Goal: Task Accomplishment & Management: Manage account settings

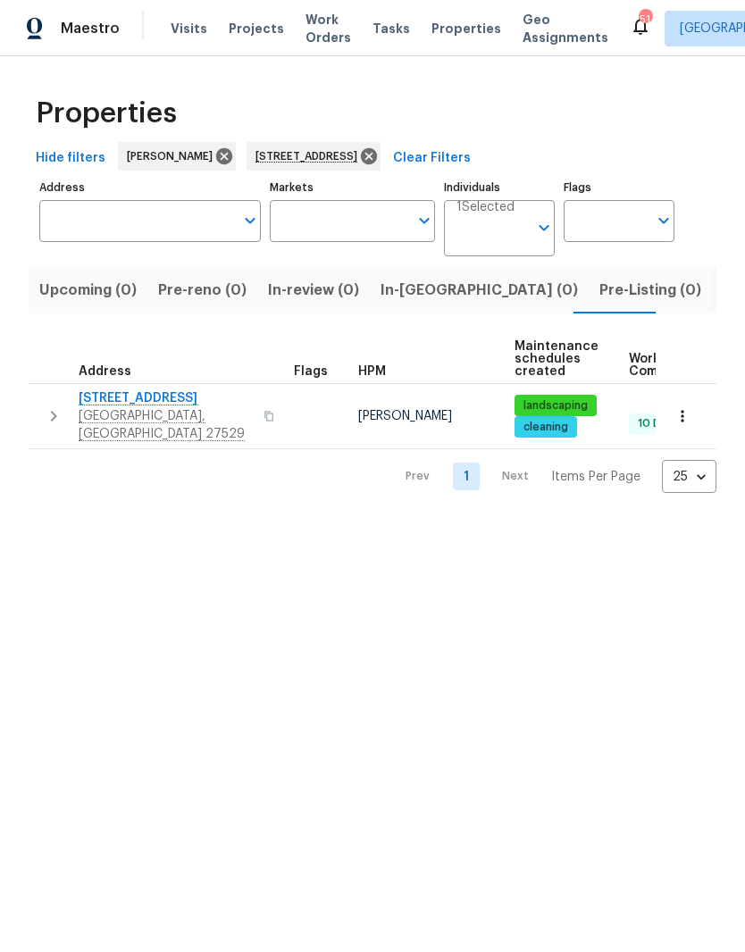
type input "1004 Cabin Hill Way Garner NC 27529"
click at [377, 161] on icon at bounding box center [369, 156] width 16 height 16
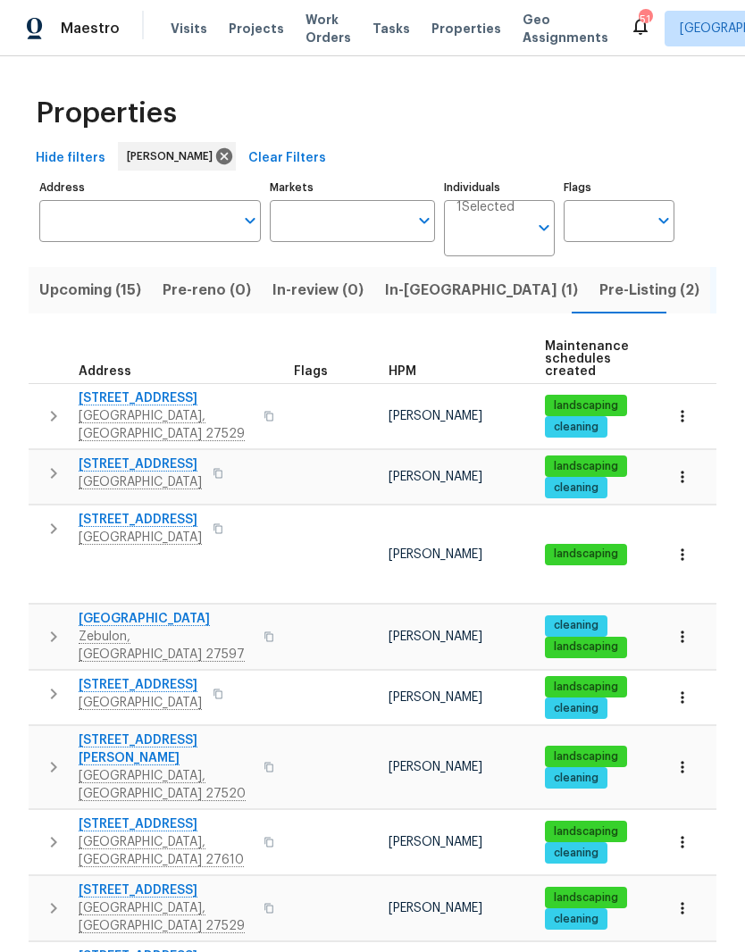
click at [406, 293] on span "In-[GEOGRAPHIC_DATA] (1)" at bounding box center [481, 290] width 193 height 25
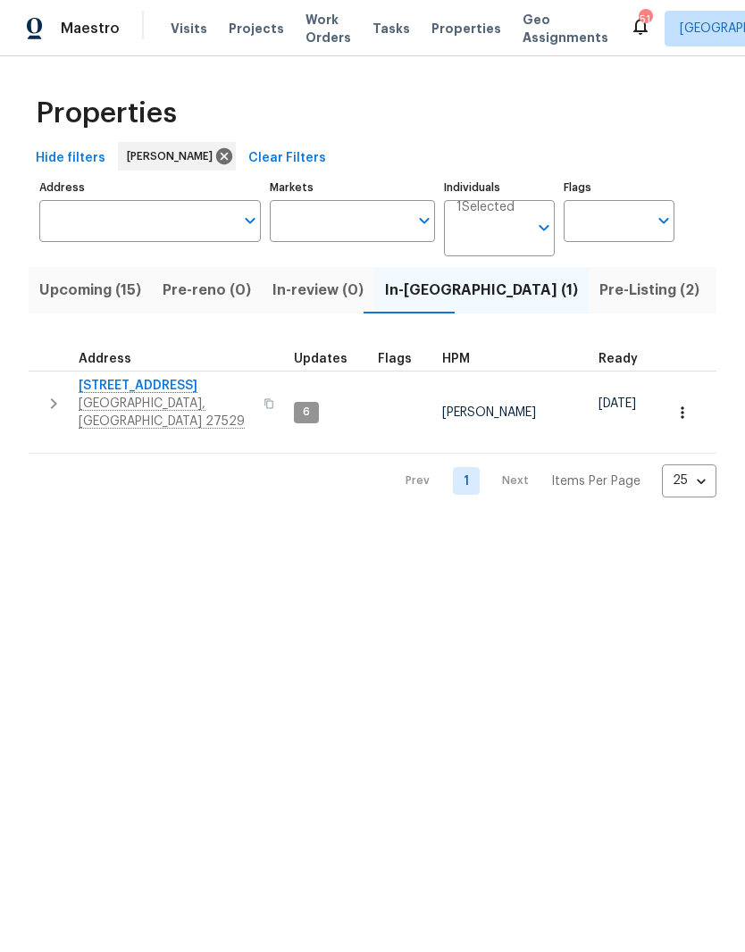
click at [171, 395] on span "4645 Low Ground Ct" at bounding box center [166, 386] width 174 height 18
click at [599, 291] on span "Pre-Listing (2)" at bounding box center [649, 290] width 100 height 25
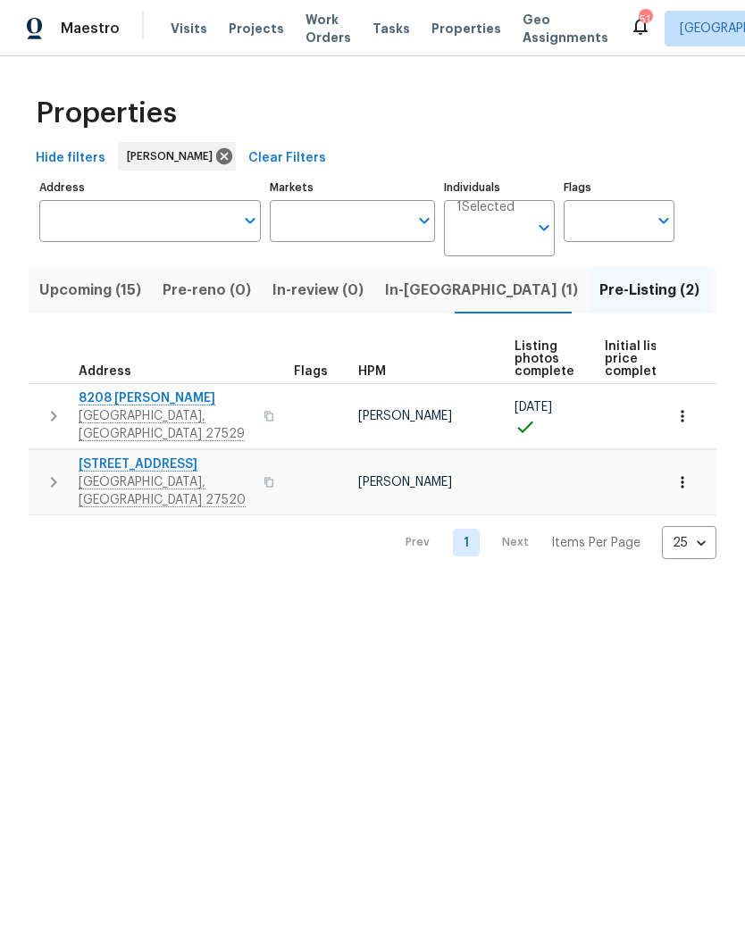
click at [124, 404] on span "8208 Diane Cir" at bounding box center [166, 398] width 174 height 18
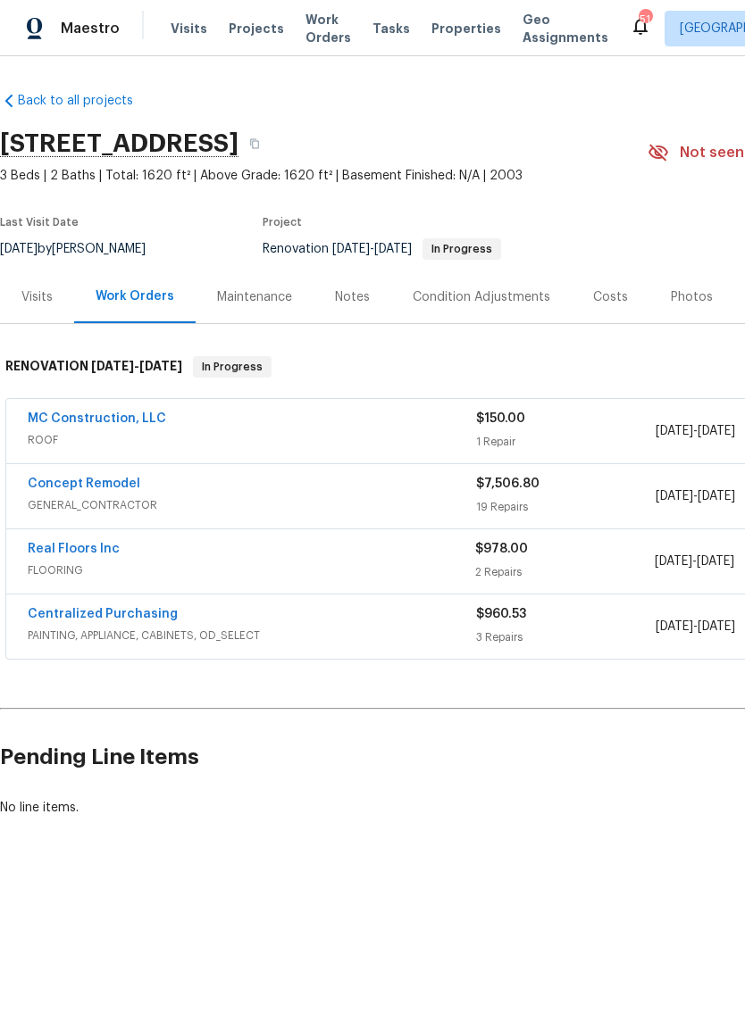
click at [608, 284] on div "Costs" at bounding box center [610, 297] width 78 height 53
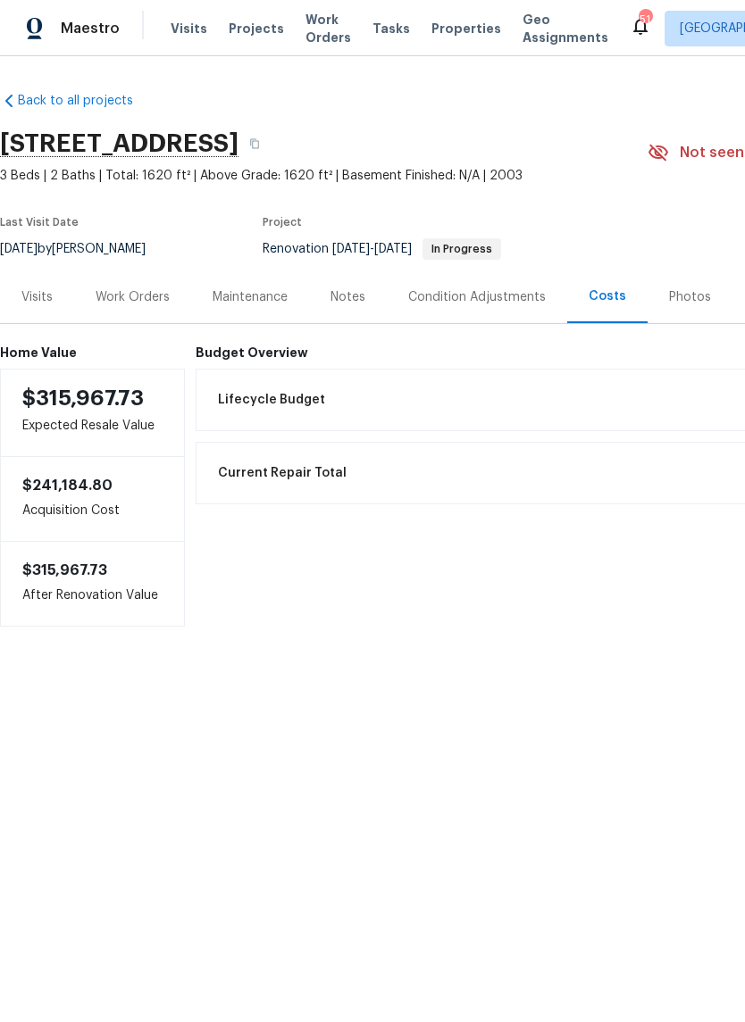
click at [136, 294] on div "Work Orders" at bounding box center [133, 297] width 74 height 18
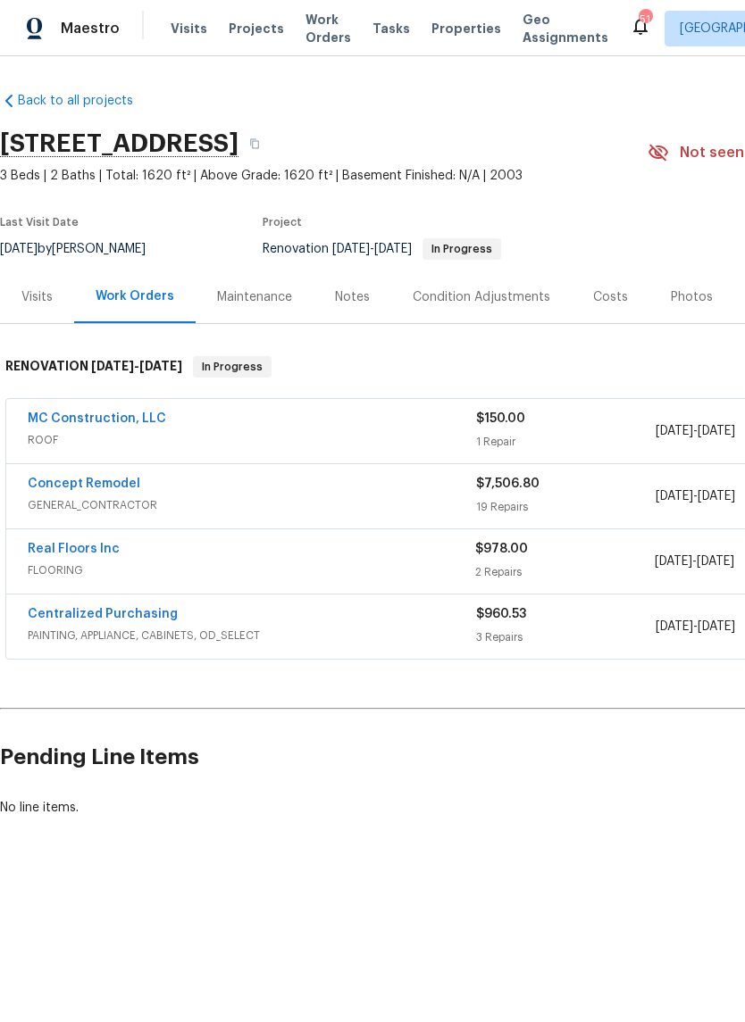
click at [126, 412] on link "MC Construction, LLC" at bounding box center [97, 418] width 138 height 12
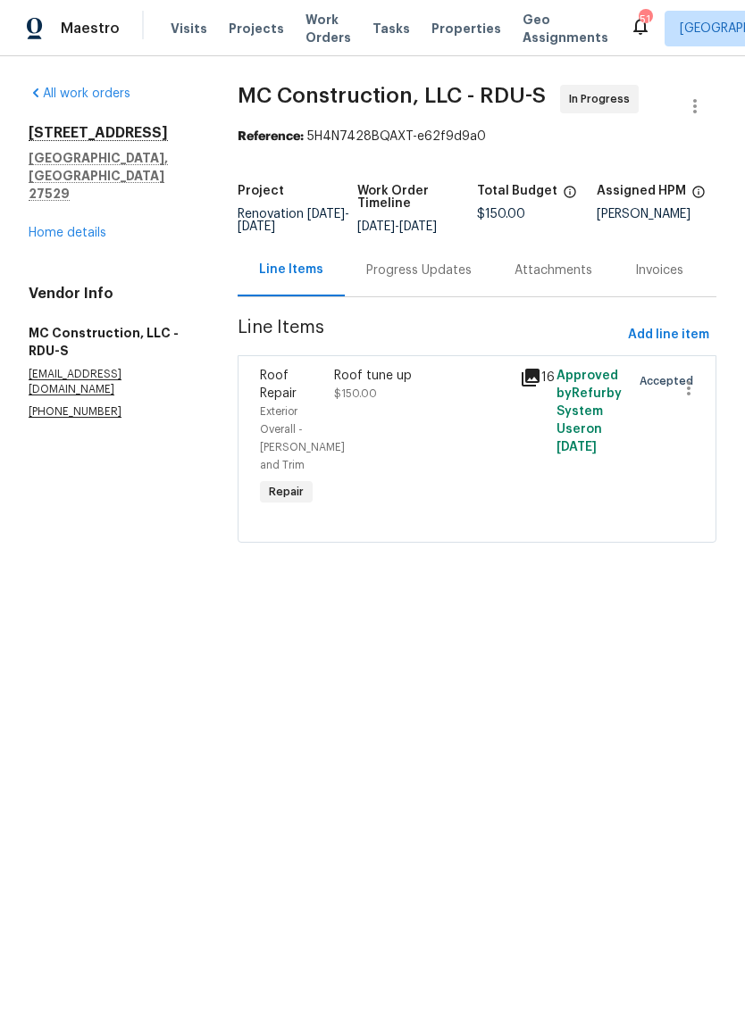
click at [424, 279] on div "Progress Updates" at bounding box center [418, 271] width 105 height 18
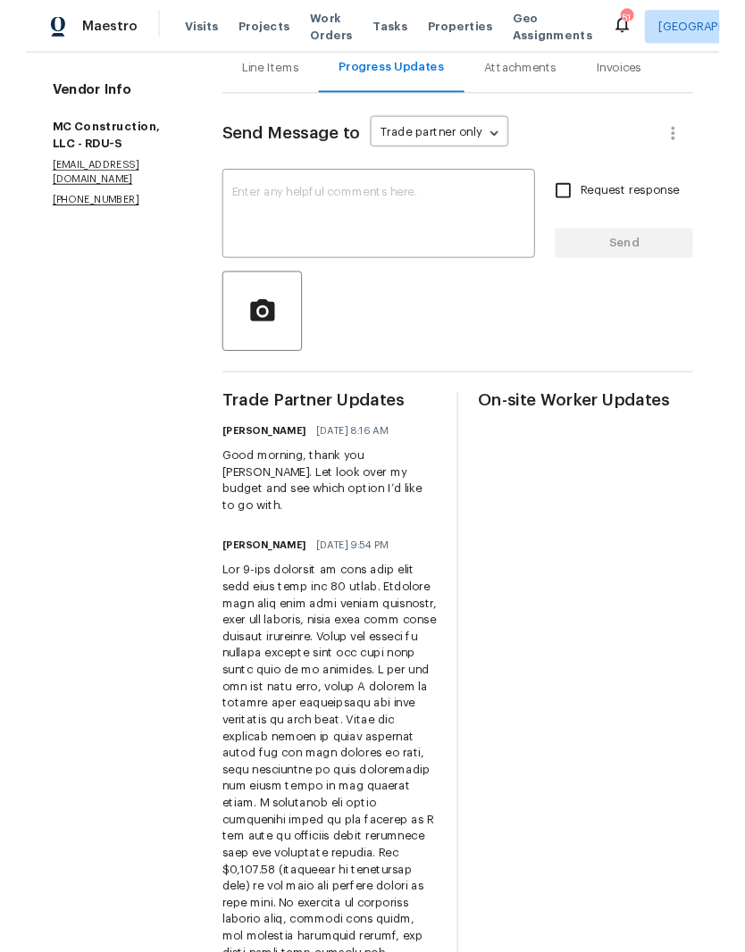
scroll to position [180, 0]
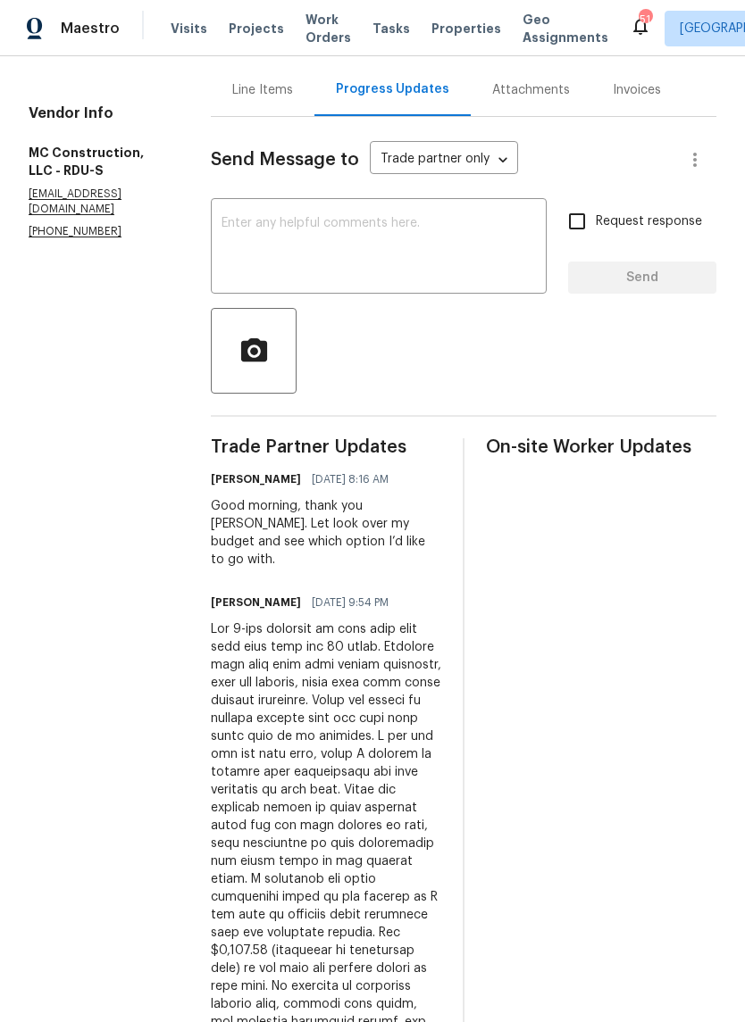
click at [445, 242] on textarea at bounding box center [378, 248] width 314 height 62
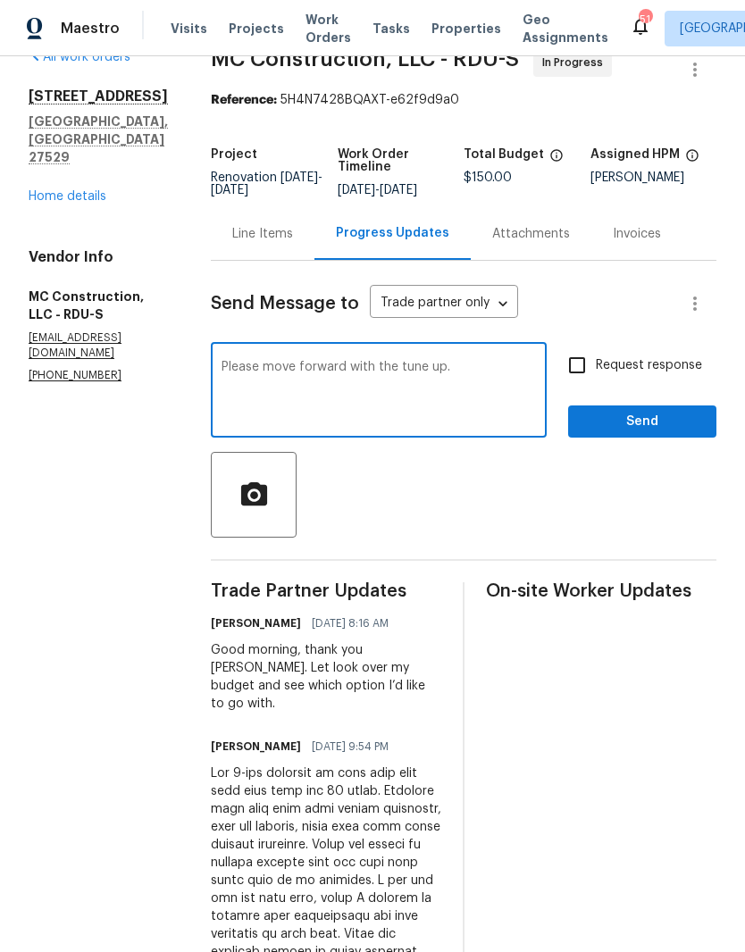
scroll to position [46, 0]
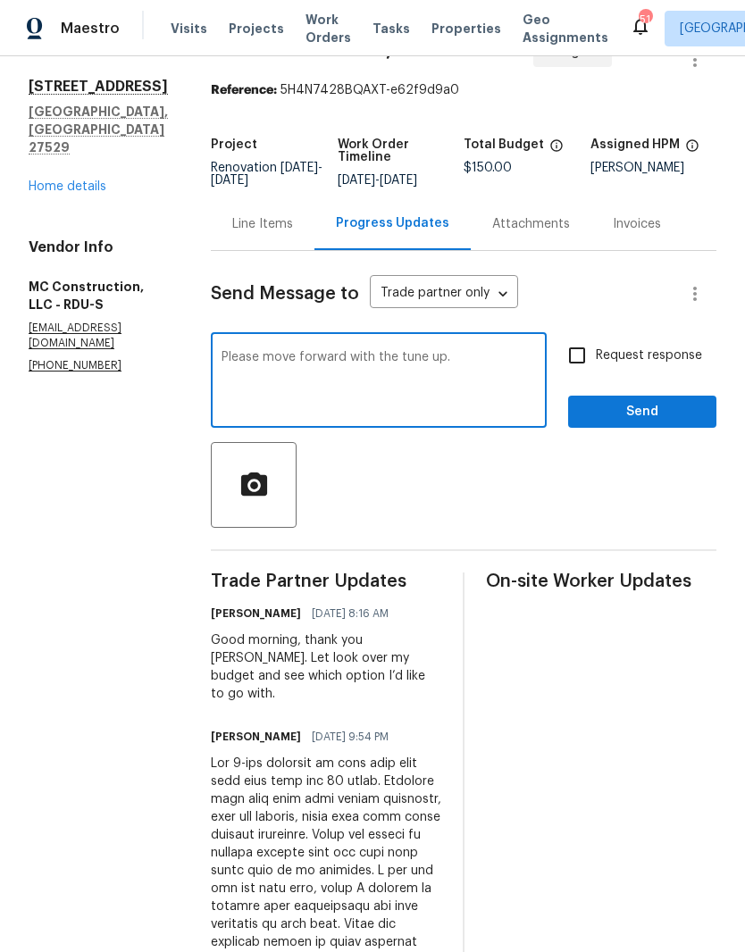
click at [378, 361] on textarea "Please move forward with the tune up." at bounding box center [378, 382] width 314 height 62
click at [502, 367] on textarea "Please move forward with the $1200 tune up." at bounding box center [378, 382] width 314 height 62
click at [448, 366] on textarea "Please move forward with the $1200 tune up. Can you get the tune up done by EOD…" at bounding box center [378, 382] width 314 height 62
click at [442, 370] on textarea "Please move forward with the $1200 tune up. Can you get the tune up done by EOD…" at bounding box center [378, 382] width 314 height 62
type textarea "Please move forward with the $1200 tune up. Can you get the tune up done by EOD…"
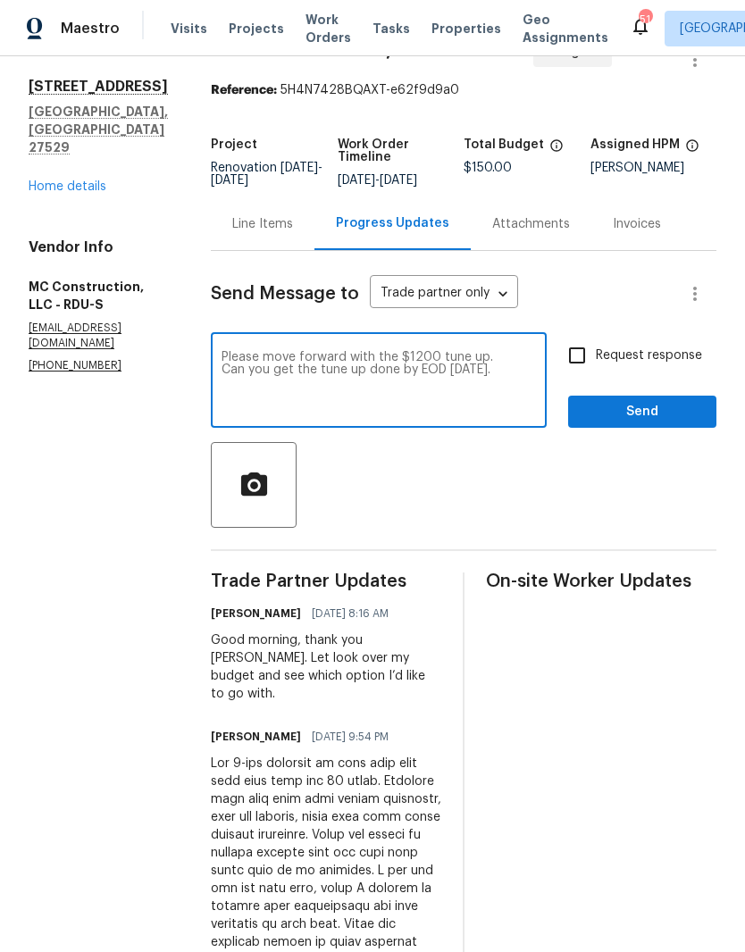
click at [579, 374] on input "Request response" at bounding box center [576, 355] width 37 height 37
checkbox input "true"
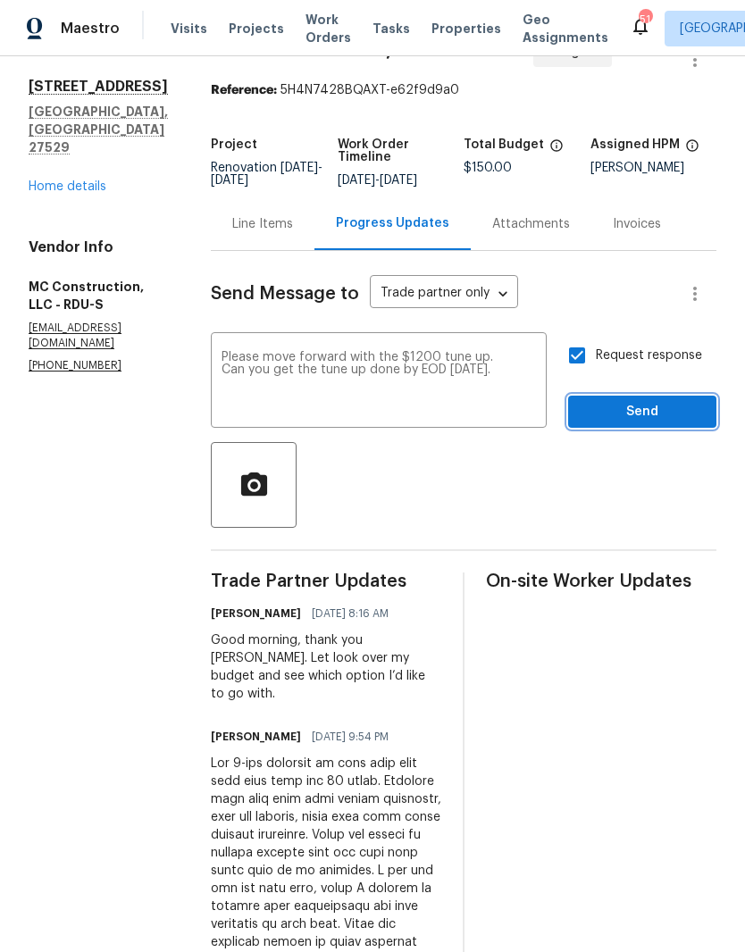
click at [668, 419] on span "Send" at bounding box center [642, 412] width 120 height 22
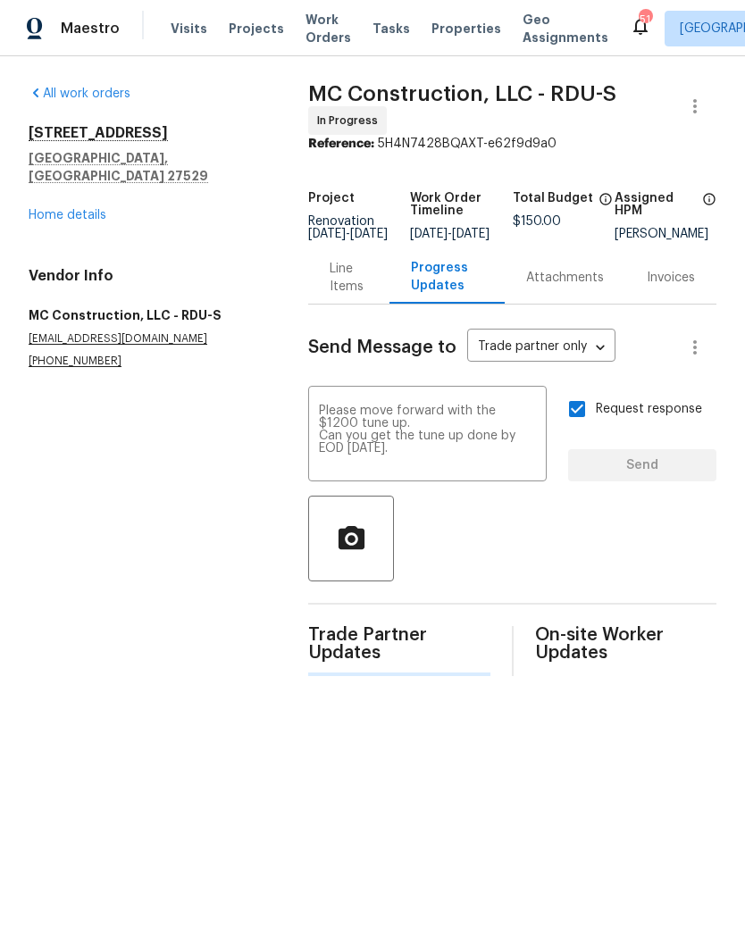
scroll to position [0, 0]
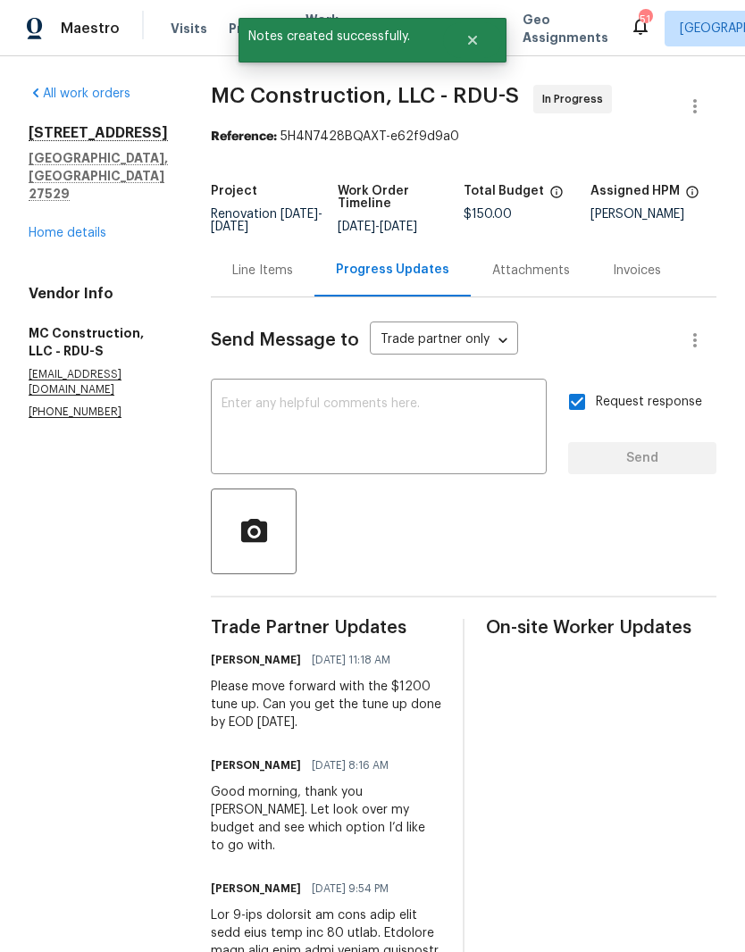
click at [237, 275] on div "Line Items" at bounding box center [262, 271] width 61 height 18
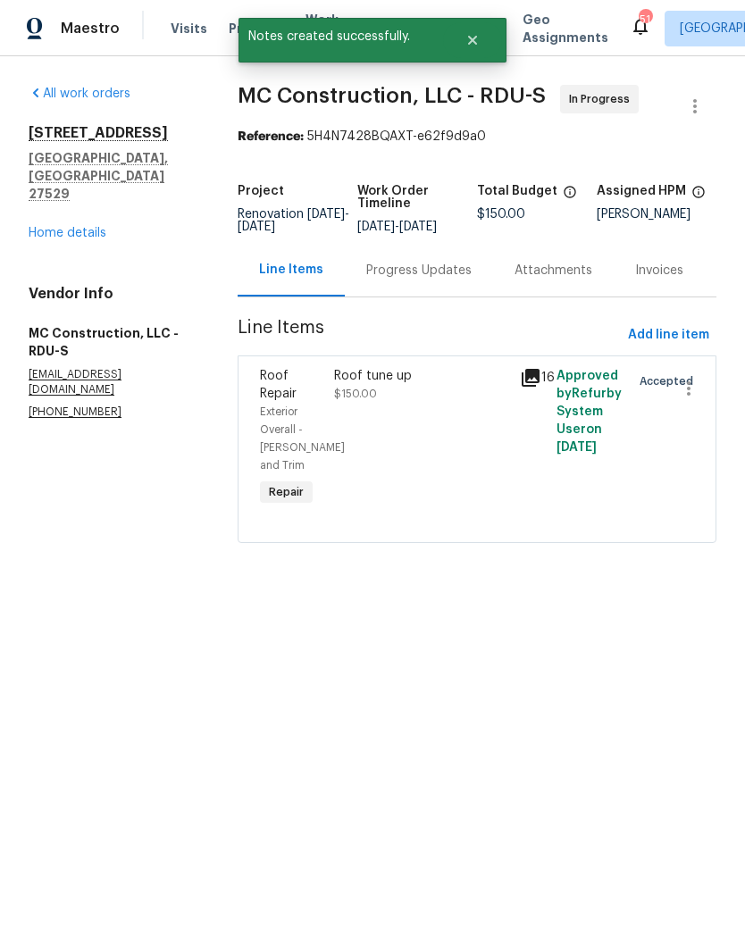
click at [378, 479] on div "Roof tune up $150.00" at bounding box center [421, 439] width 185 height 154
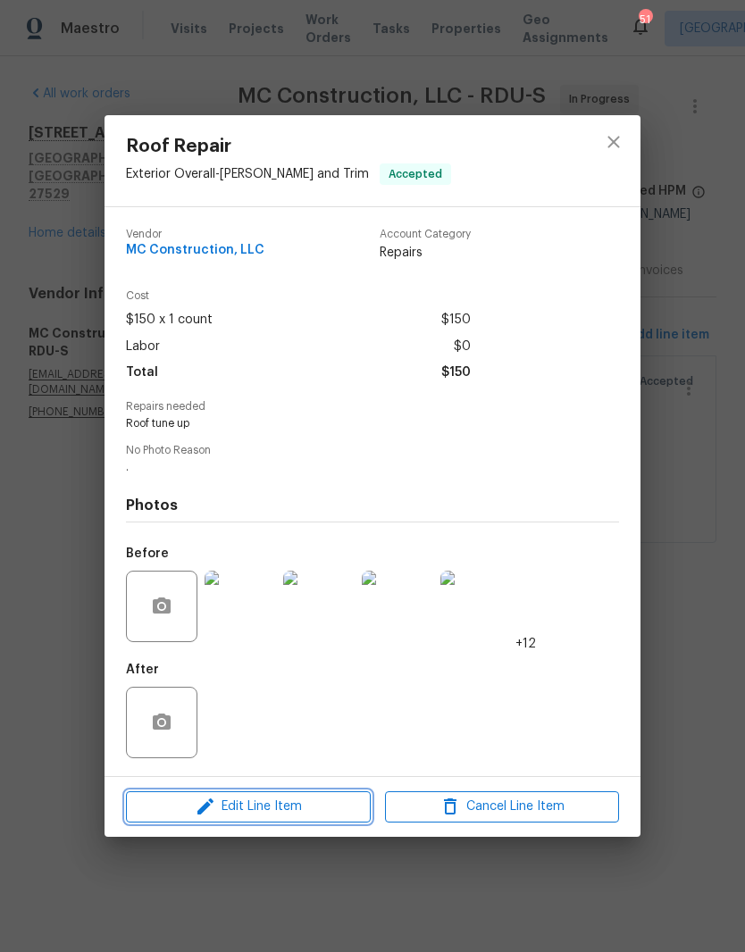
click at [175, 802] on span "Edit Line Item" at bounding box center [248, 806] width 234 height 22
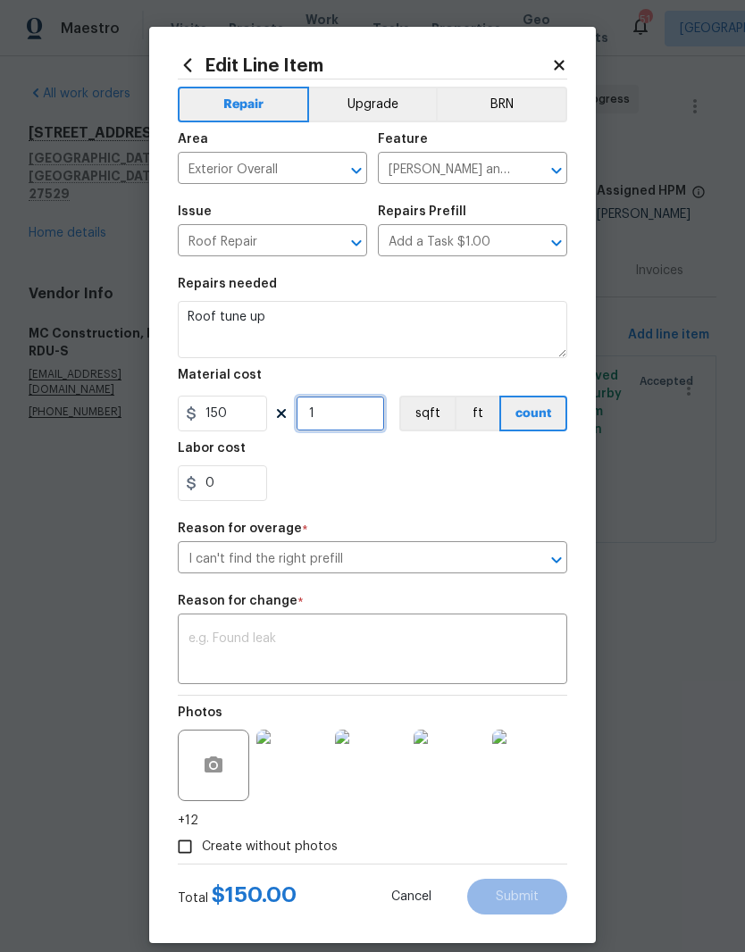
click at [335, 427] on input "1" at bounding box center [339, 413] width 89 height 36
click at [207, 399] on input "150" at bounding box center [222, 413] width 89 height 36
click at [248, 424] on input "150" at bounding box center [222, 413] width 89 height 36
type input "1200"
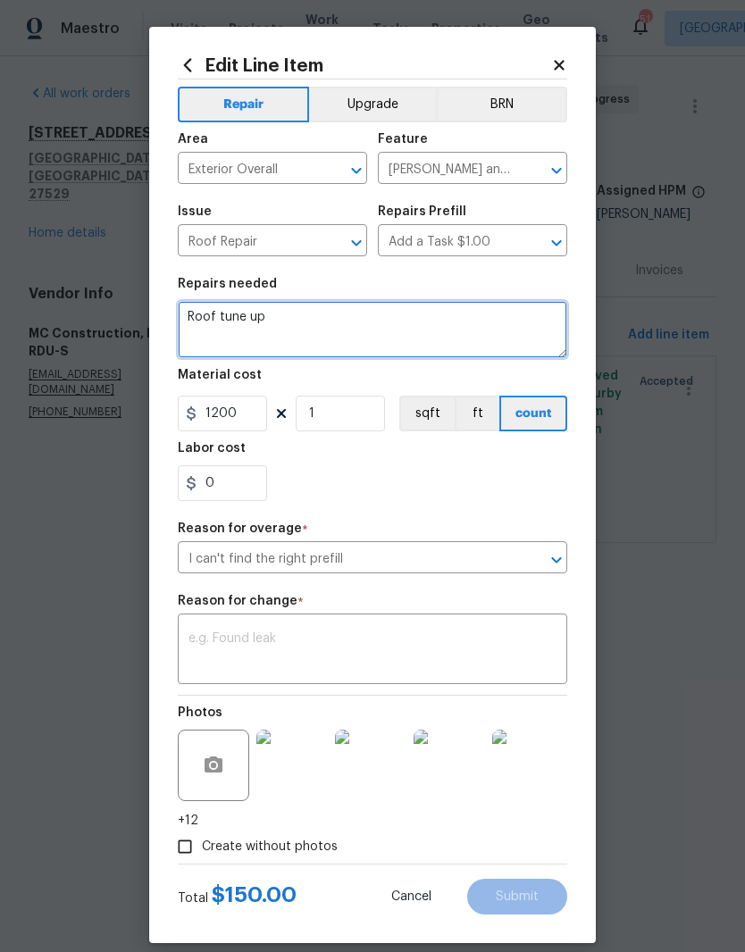
click at [404, 320] on textarea "Roof tune up" at bounding box center [372, 329] width 389 height 57
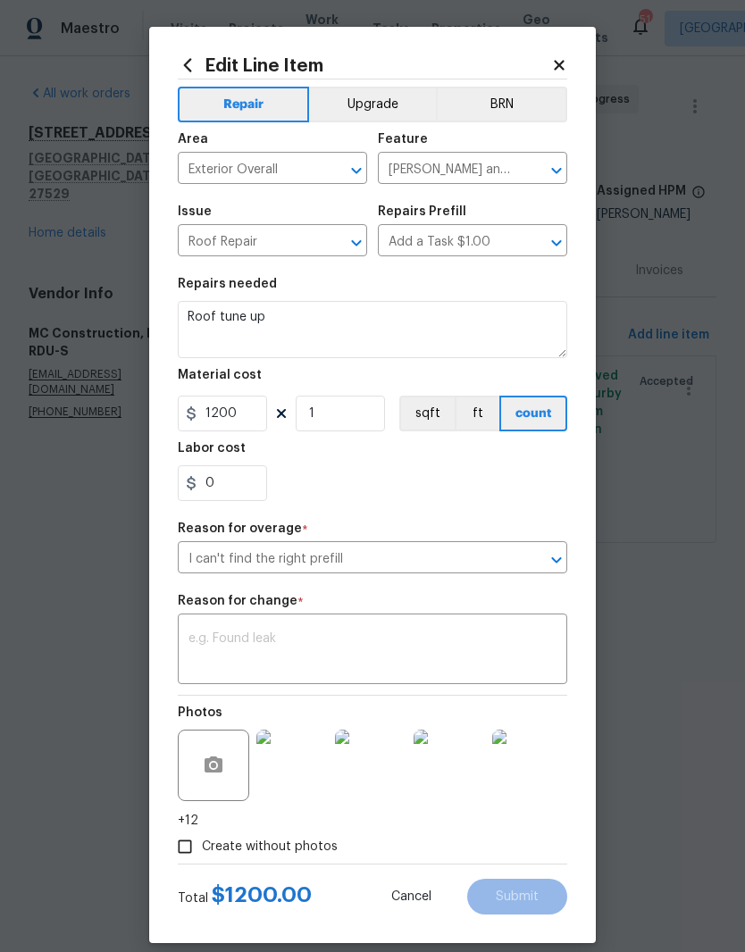
click at [451, 483] on div "0" at bounding box center [372, 483] width 389 height 36
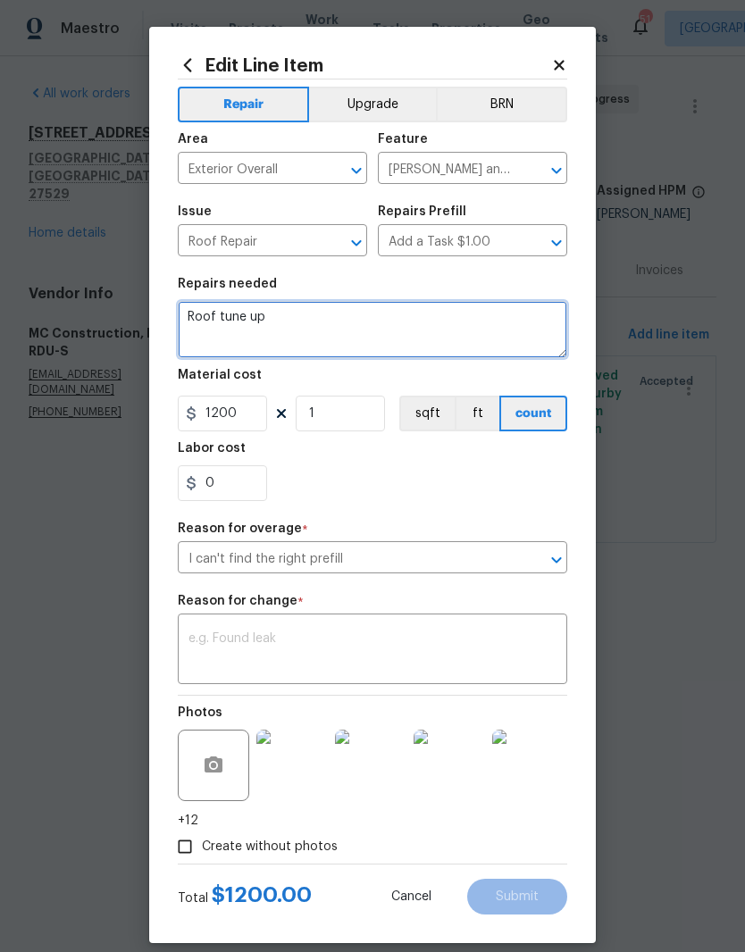
click at [432, 335] on textarea "Roof tune up" at bounding box center [372, 329] width 389 height 57
type textarea "Roof tune up and inspection."
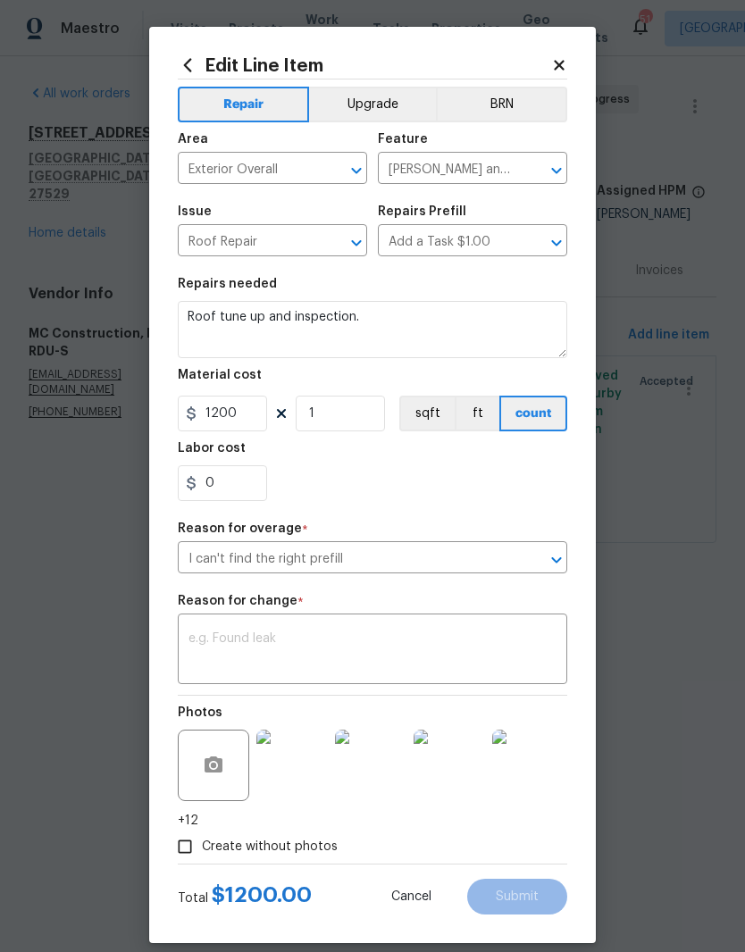
click at [450, 493] on div "0" at bounding box center [372, 483] width 389 height 36
click at [472, 662] on textarea at bounding box center [372, 650] width 368 height 37
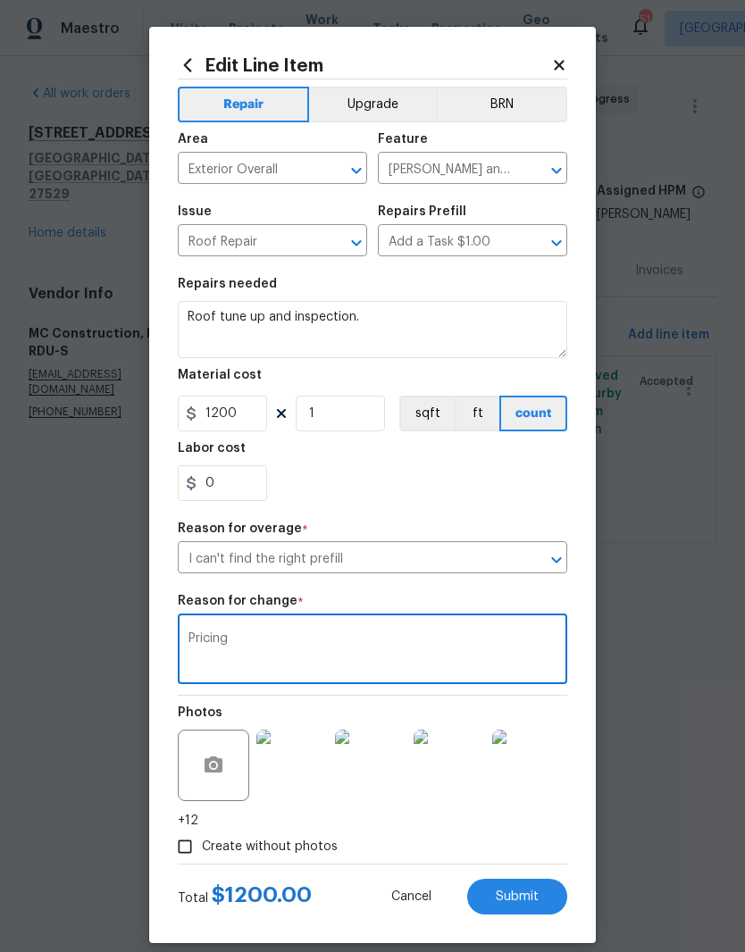
type textarea "Pricing"
click at [445, 505] on section "Repairs needed Roof tune up and inspection. Material cost 1200 1 sqft ft count …" at bounding box center [372, 389] width 389 height 245
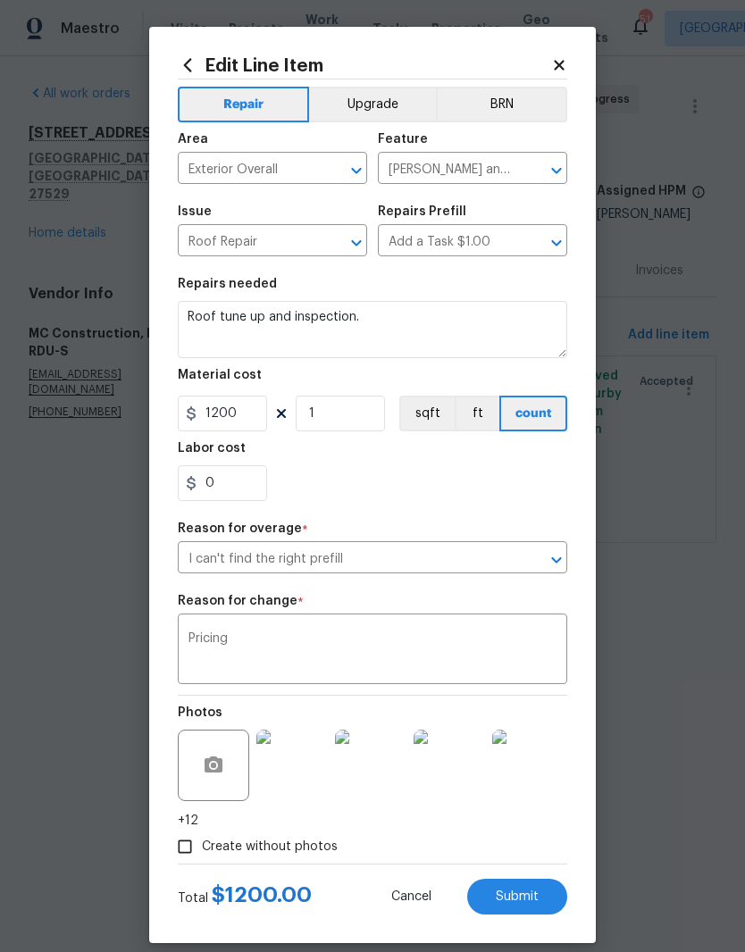
click at [540, 913] on button "Submit" at bounding box center [517, 896] width 100 height 36
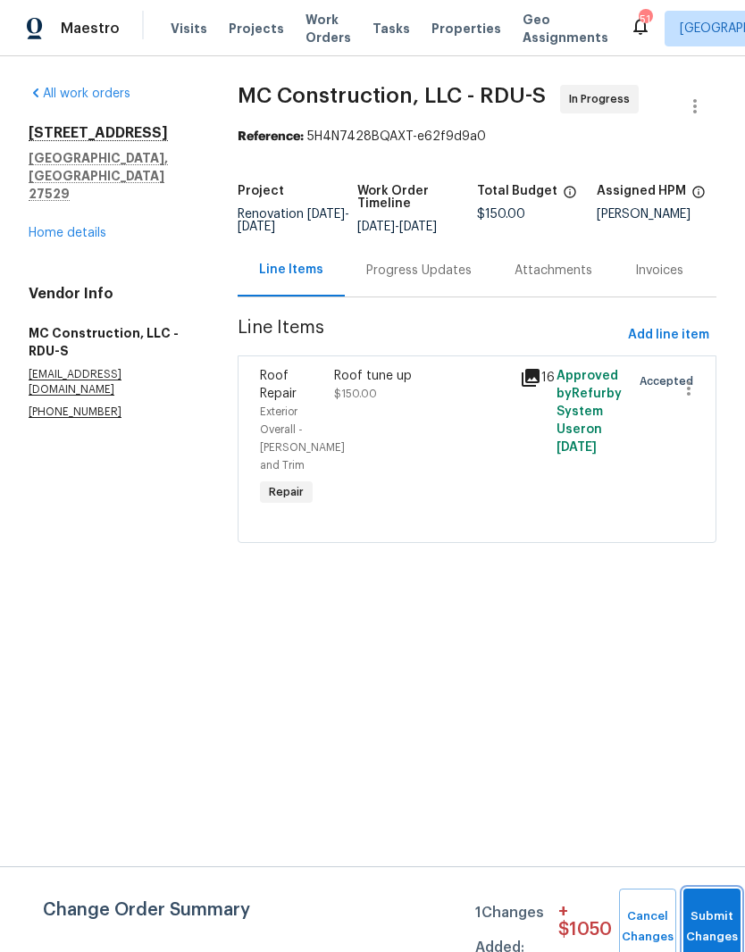
click at [714, 923] on button "Submit Changes" at bounding box center [711, 926] width 57 height 77
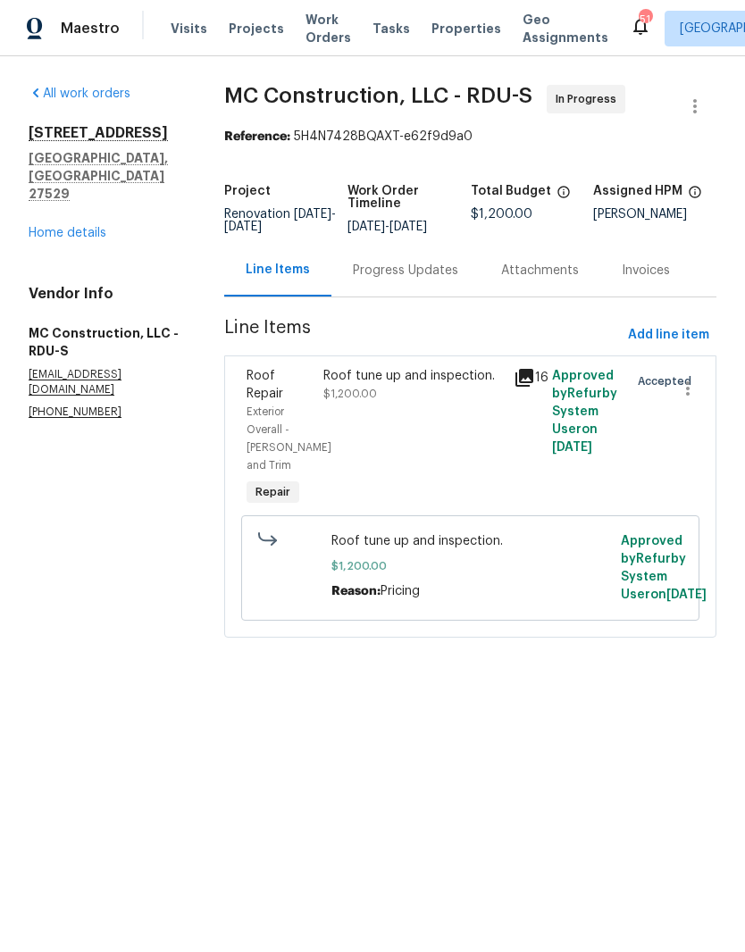
click at [48, 227] on link "Home details" at bounding box center [68, 233] width 78 height 12
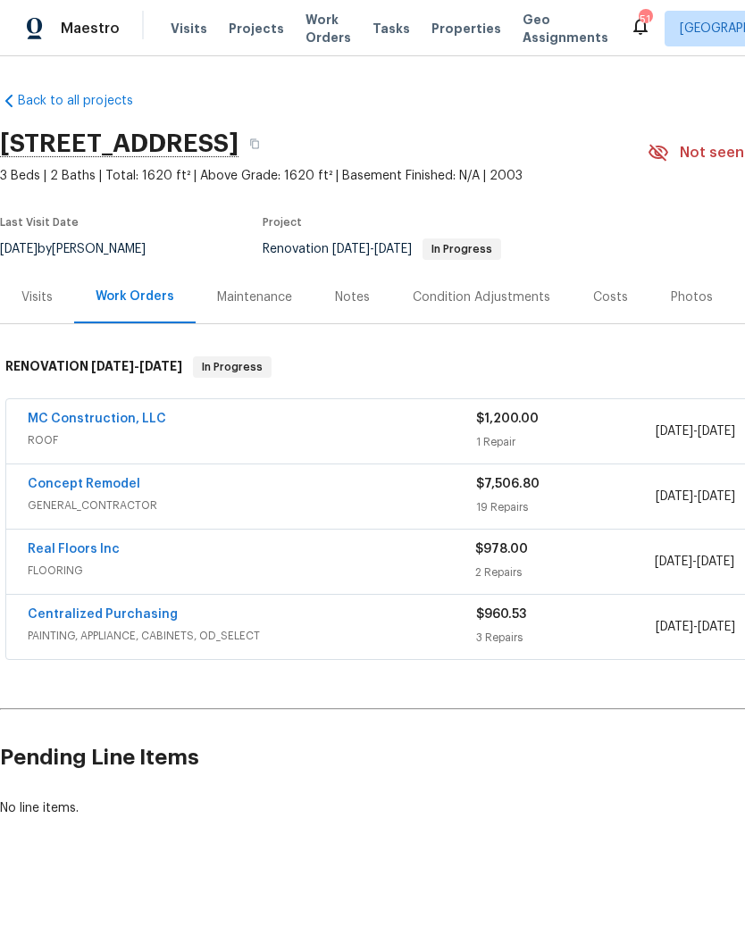
click at [595, 292] on div "Costs" at bounding box center [610, 297] width 35 height 18
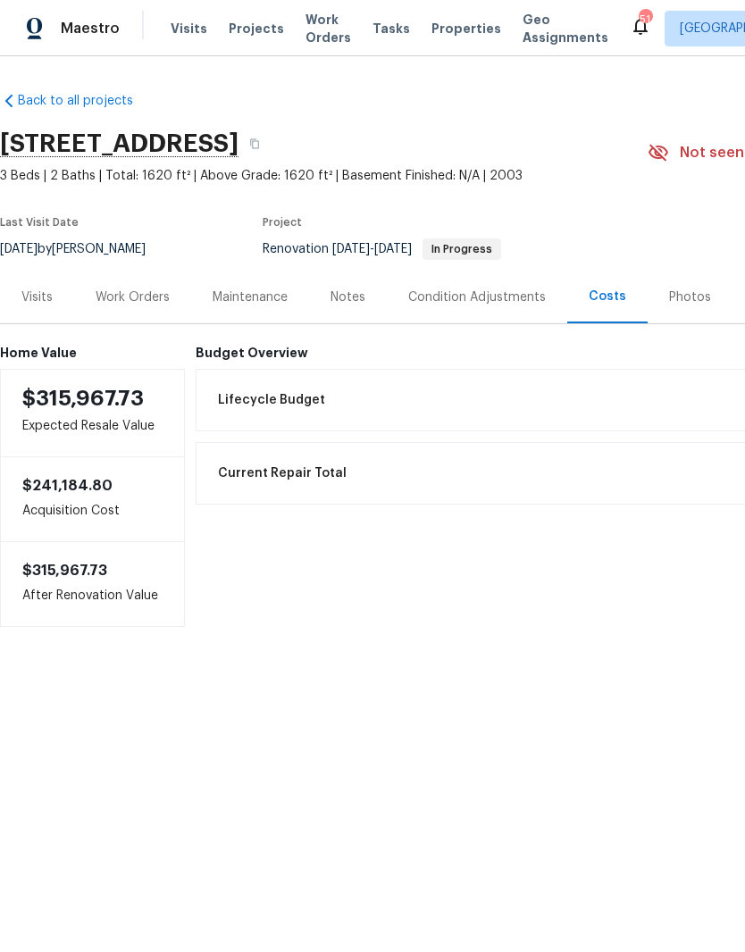
click at [371, 292] on div "Notes" at bounding box center [348, 297] width 78 height 53
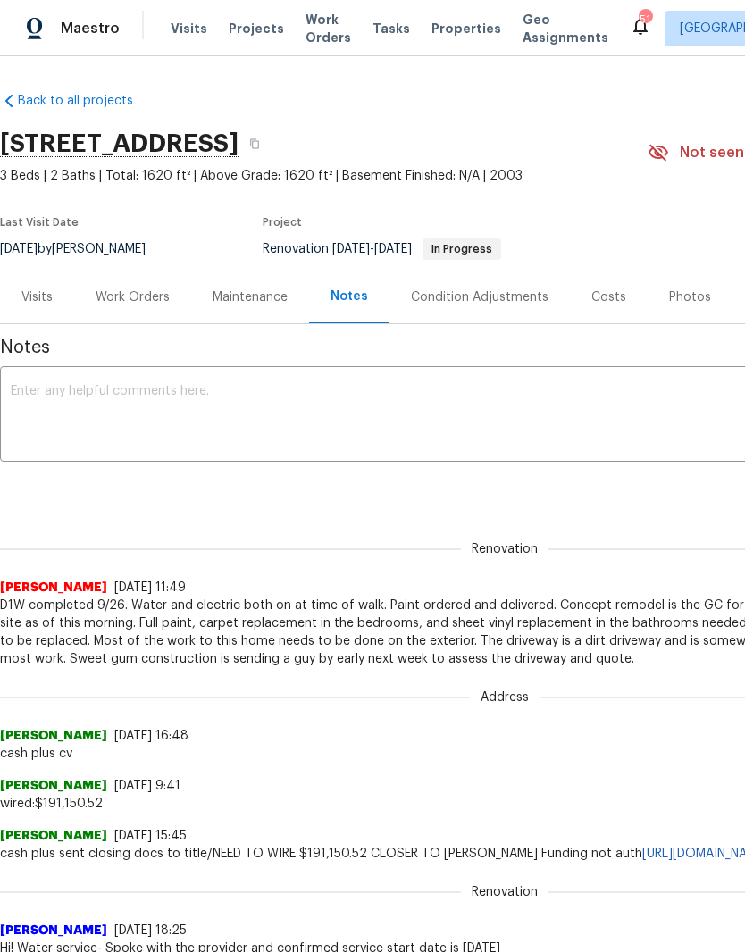
click at [137, 305] on div "Work Orders" at bounding box center [133, 297] width 74 height 18
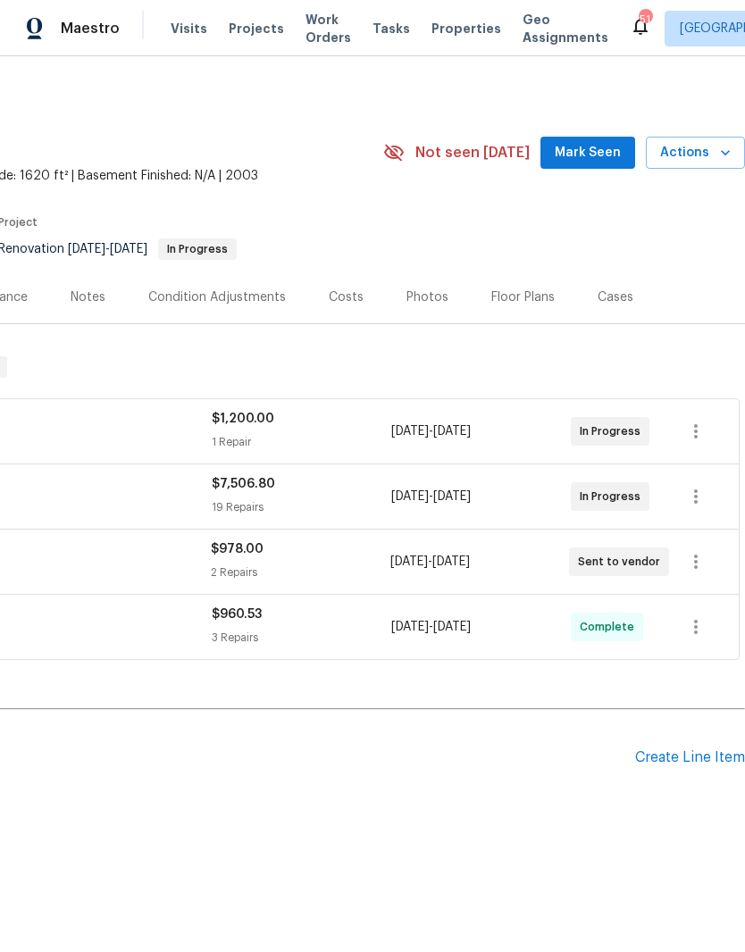
scroll to position [0, 264]
click at [712, 761] on div "Create Line Item" at bounding box center [690, 757] width 110 height 17
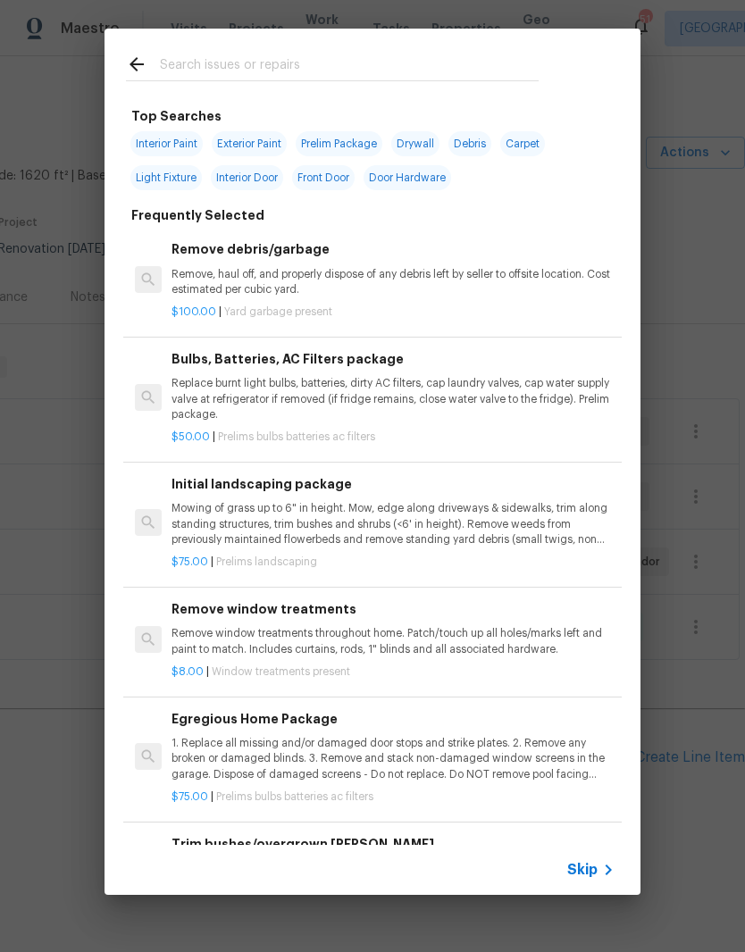
click at [195, 62] on input "text" at bounding box center [349, 67] width 379 height 27
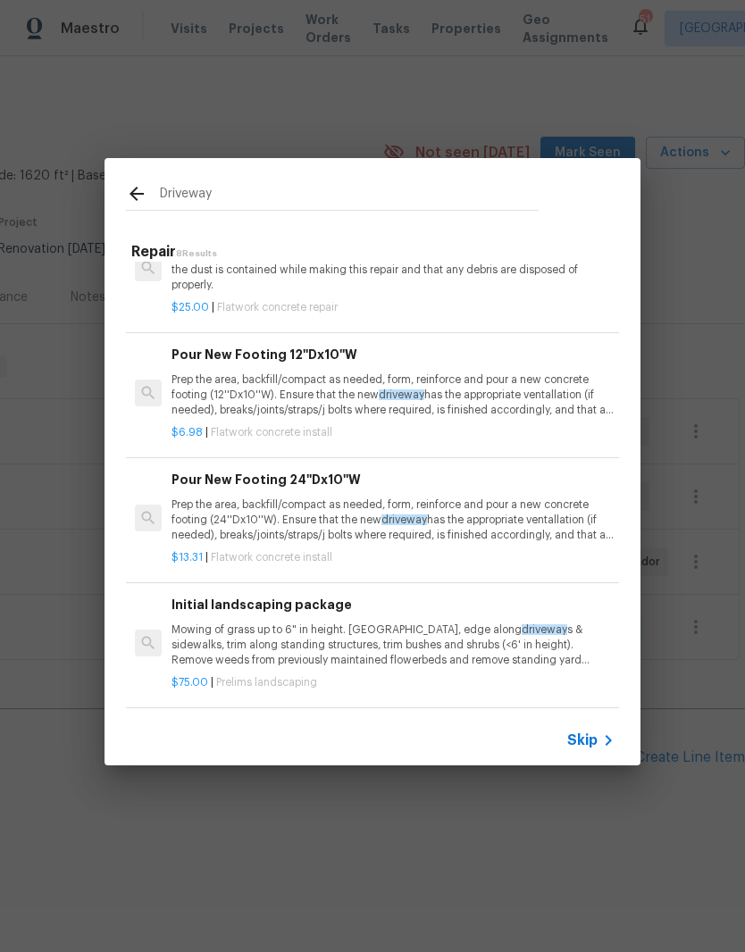
scroll to position [547, -1]
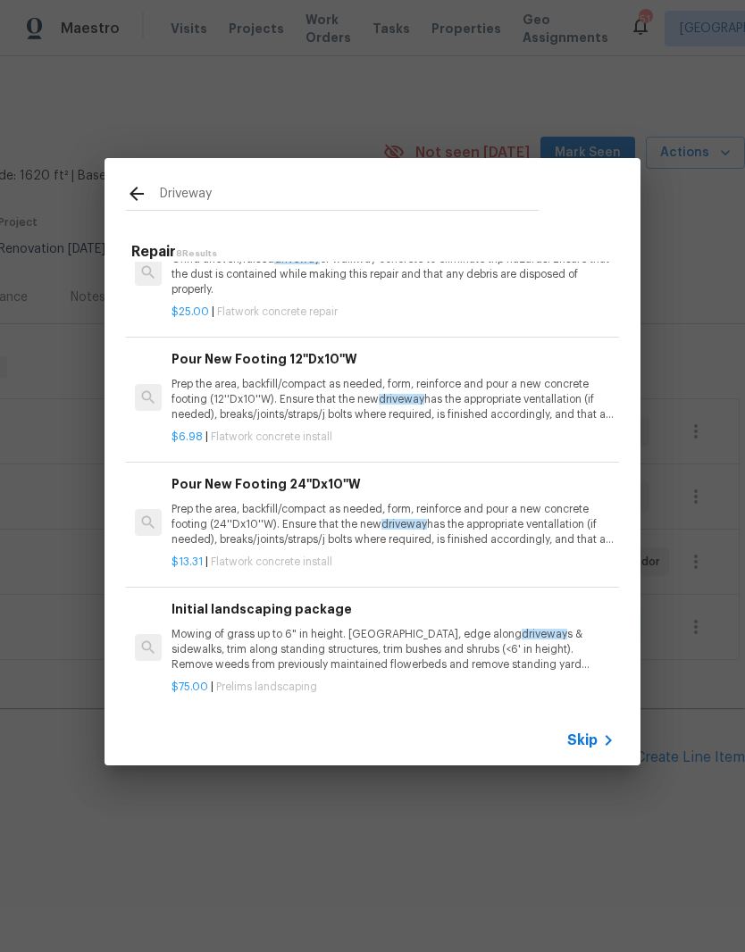
click at [445, 198] on input "Driveway" at bounding box center [349, 196] width 379 height 27
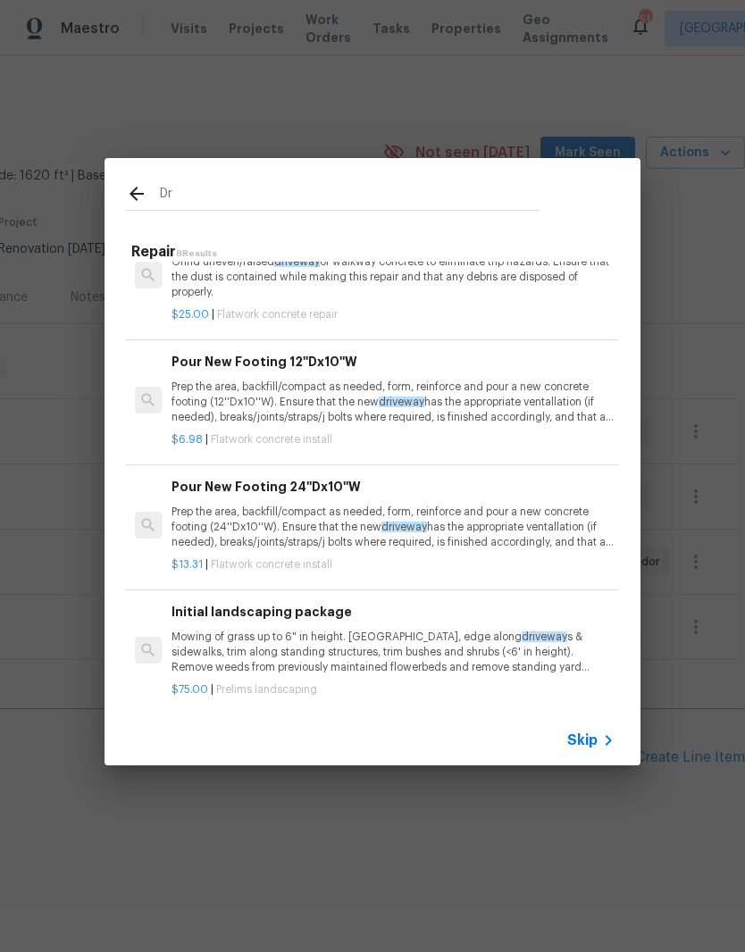
type input "D"
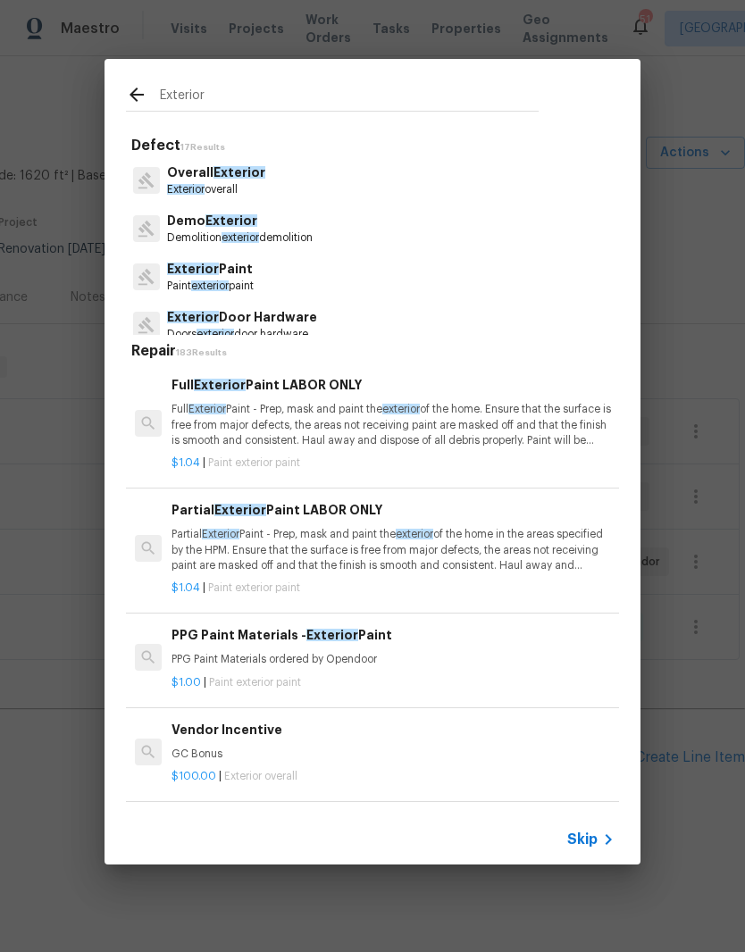
type input "Exterior"
click at [288, 187] on div "Overall Exterior Exterior overall" at bounding box center [372, 180] width 493 height 48
click at [292, 187] on div "Overall Exterior Exterior overall" at bounding box center [372, 180] width 493 height 48
click at [214, 195] on p "Exterior overall" at bounding box center [216, 189] width 98 height 15
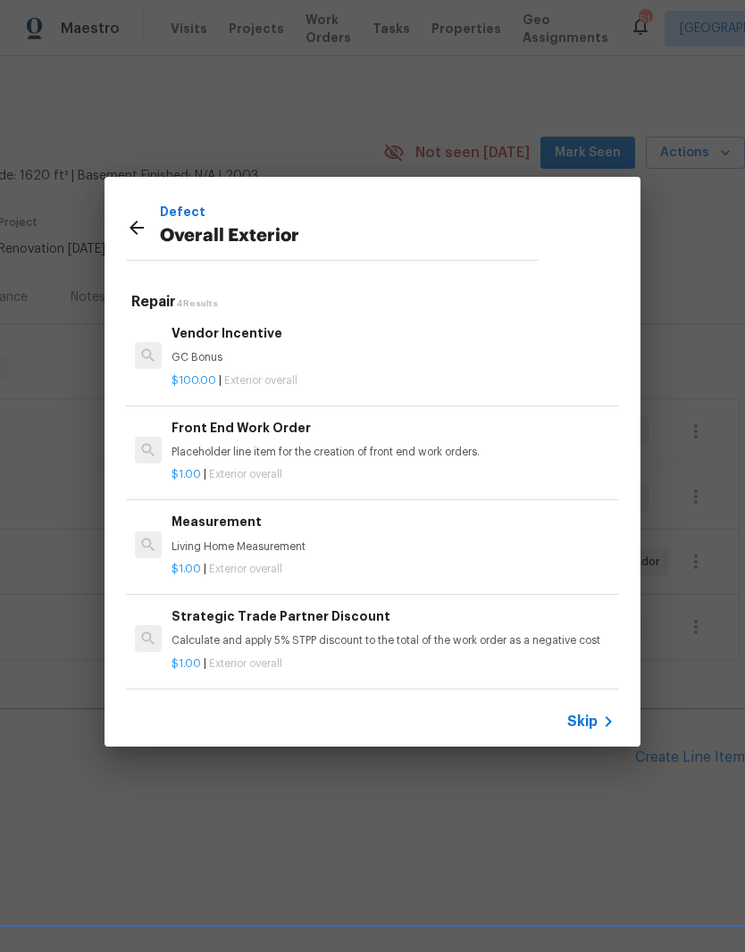
scroll to position [3, 0]
click at [129, 229] on icon at bounding box center [136, 227] width 21 height 21
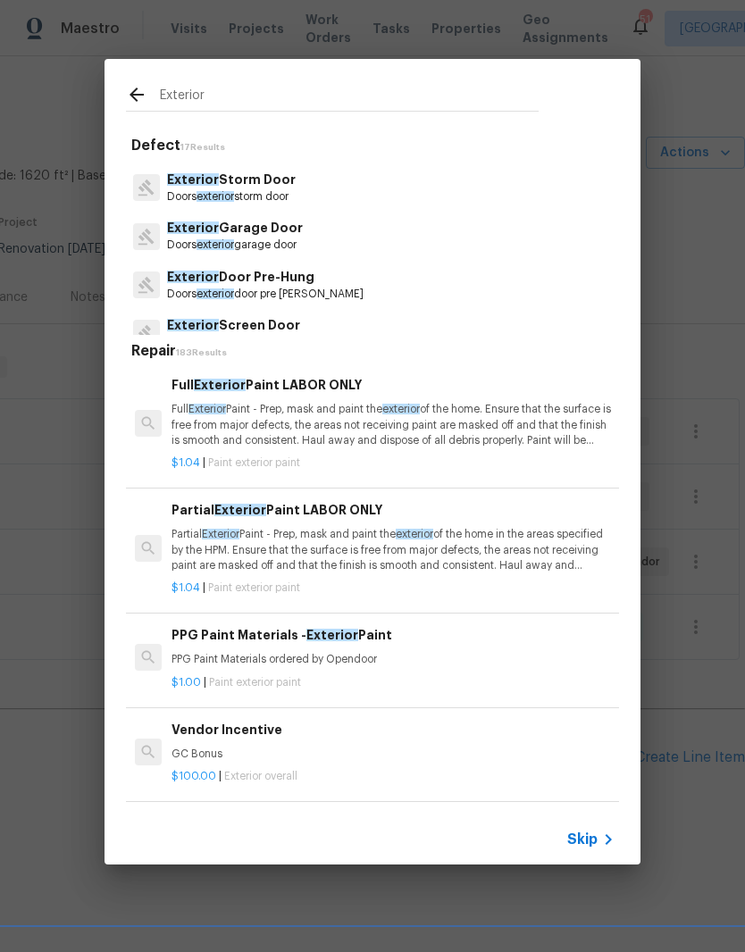
scroll to position [201, 0]
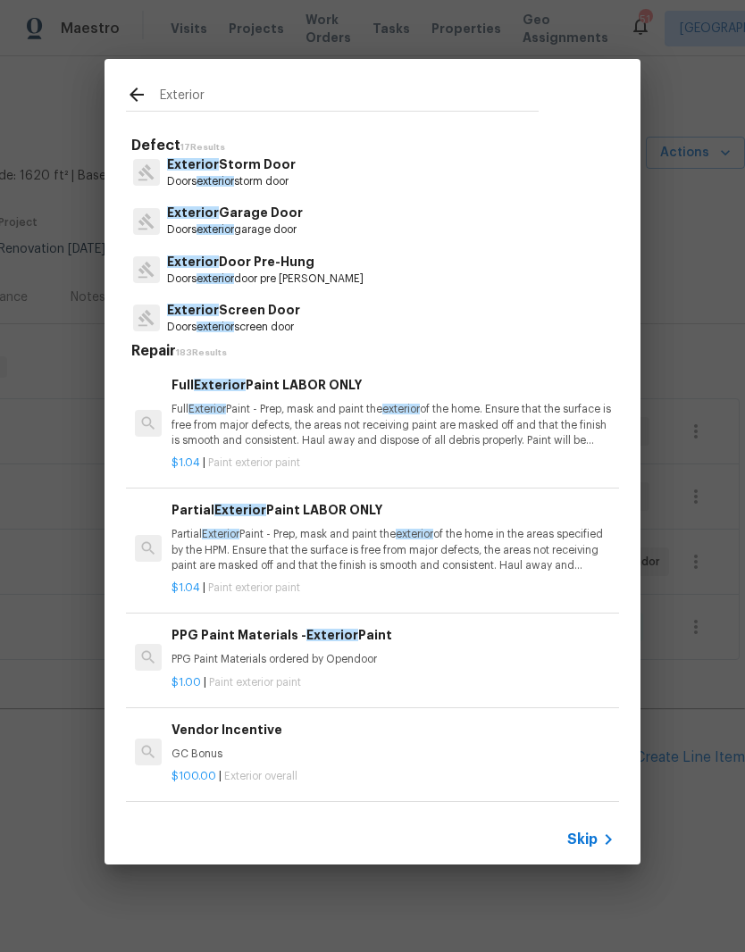
click at [325, 99] on input "Exterior" at bounding box center [349, 97] width 379 height 27
type input "E"
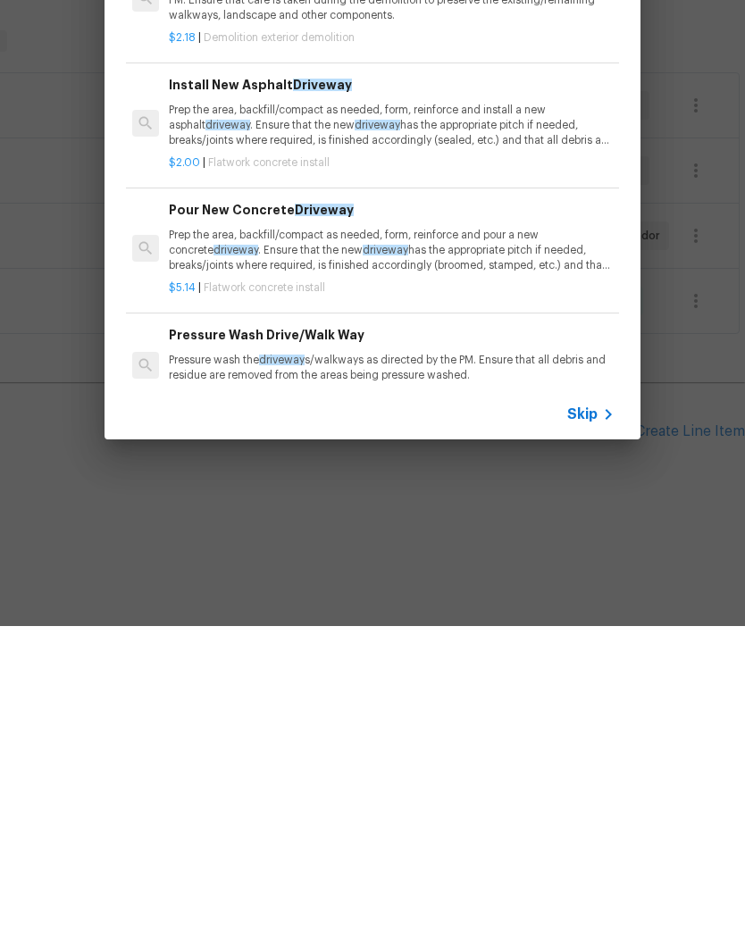
scroll to position [0, 3]
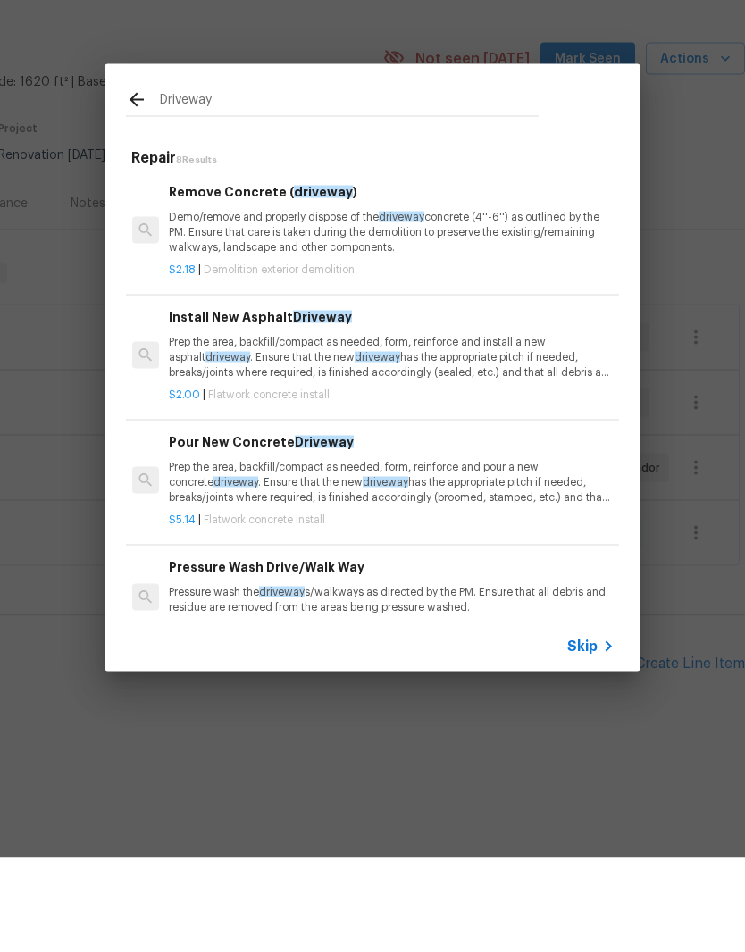
click at [249, 183] on input "Driveway" at bounding box center [349, 196] width 379 height 27
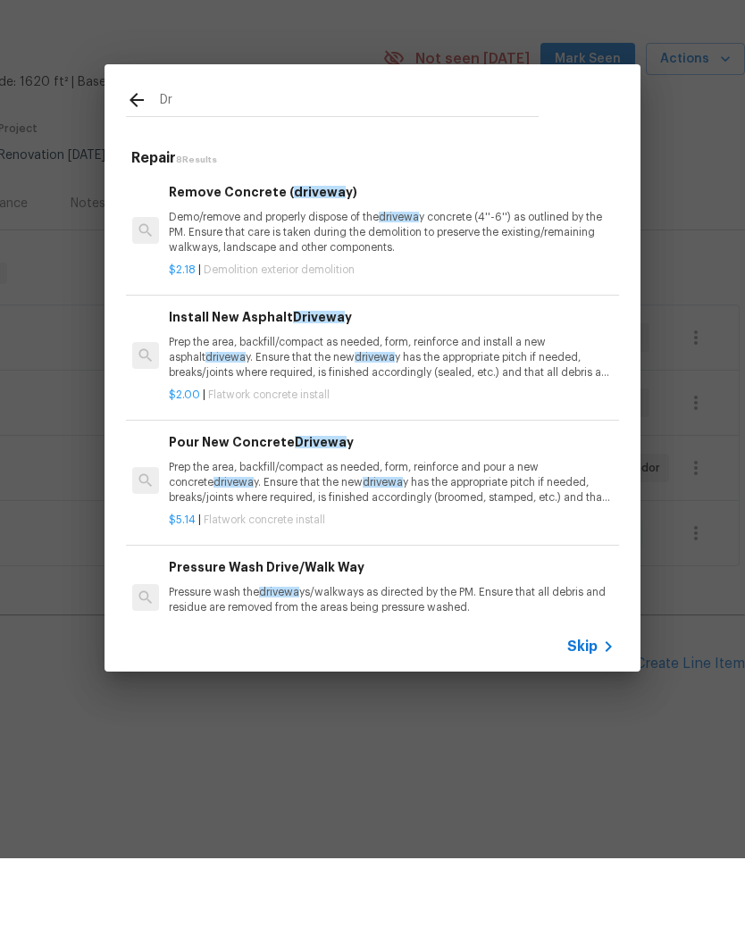
type input "D"
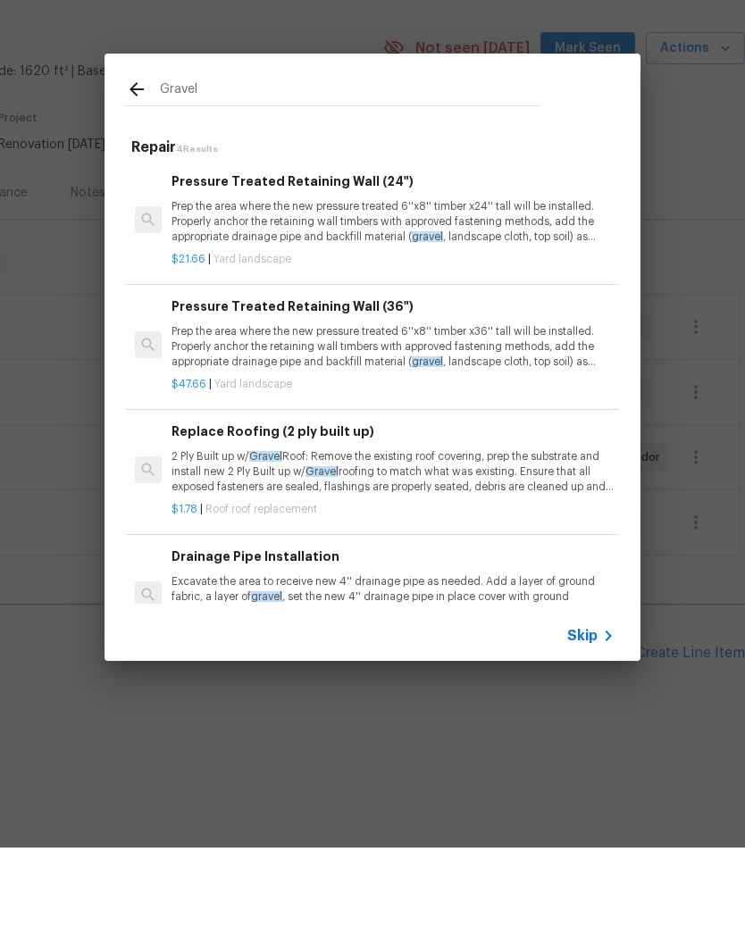
scroll to position [0, 0]
type input "G"
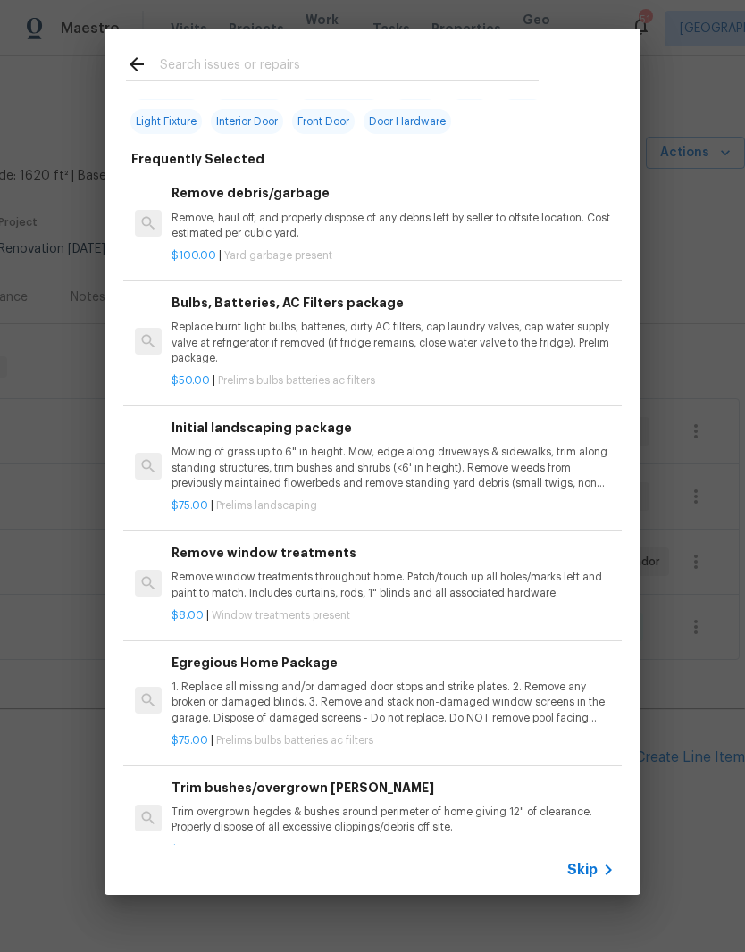
scroll to position [85, 0]
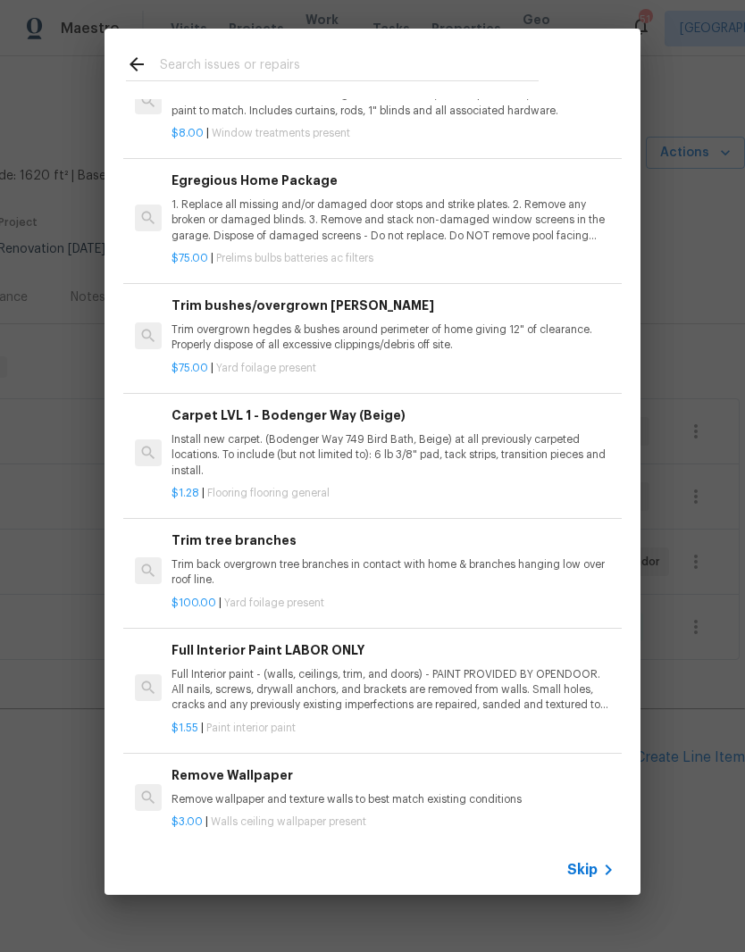
click at [392, 60] on input "text" at bounding box center [349, 67] width 379 height 27
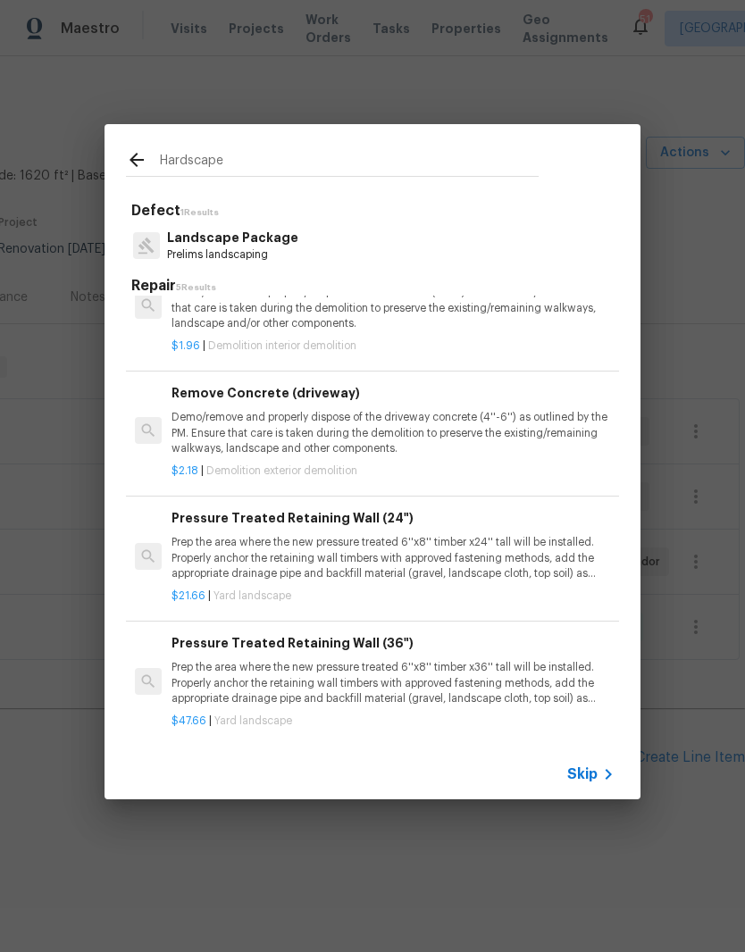
scroll to position [162, 0]
click at [579, 223] on div "Landscape Package Prelims landscaping" at bounding box center [372, 245] width 493 height 48
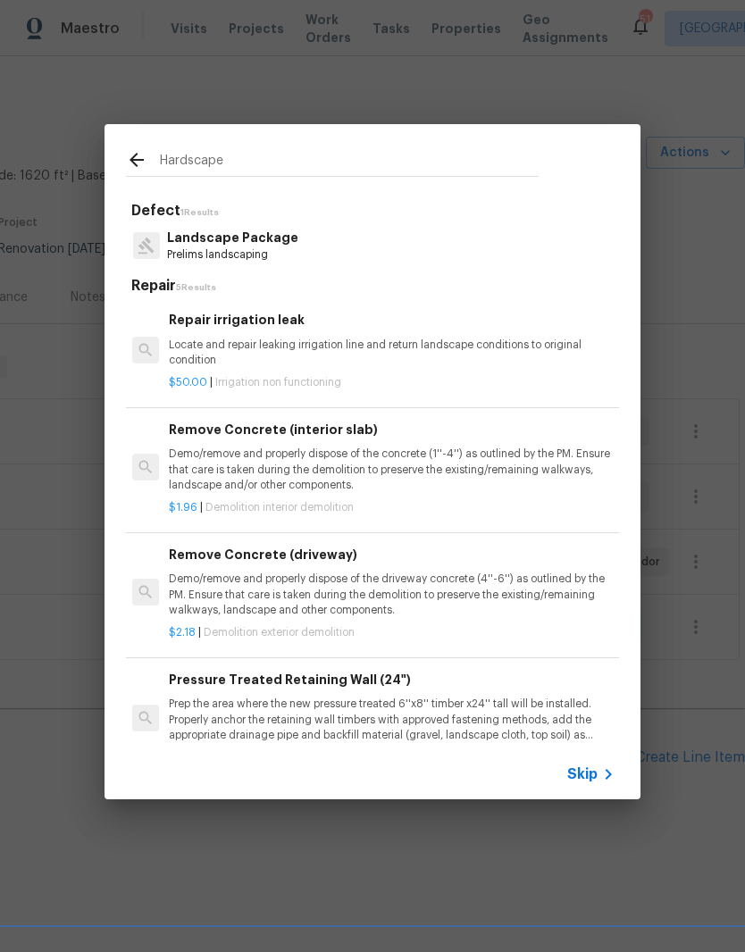
scroll to position [0, 3]
click at [269, 167] on input "Hardscape" at bounding box center [349, 162] width 379 height 27
type input "H"
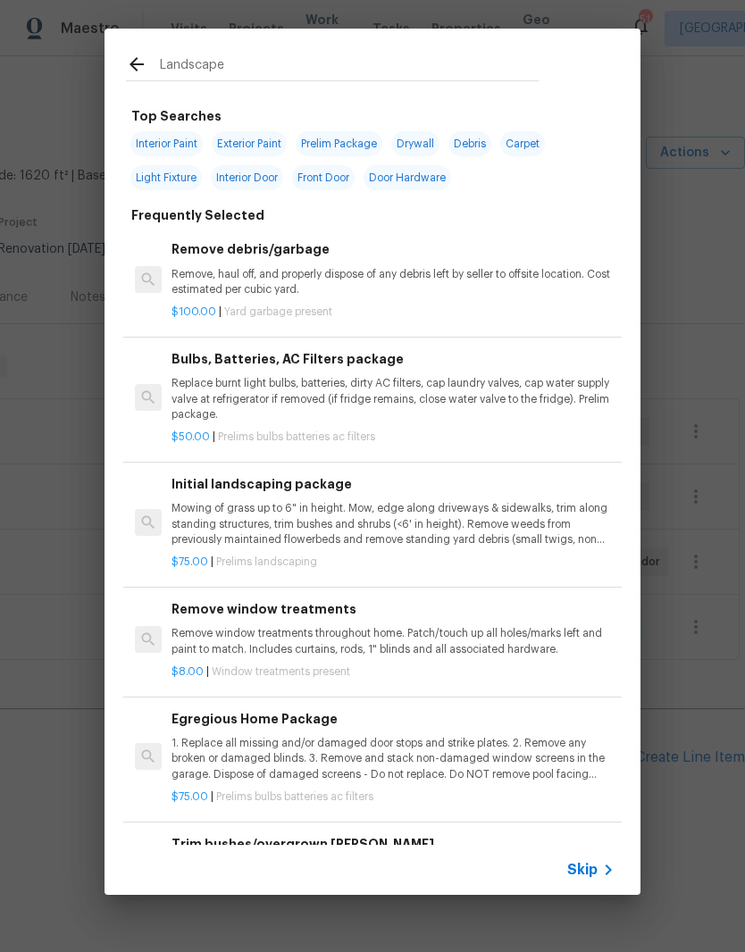
type input "Landscape"
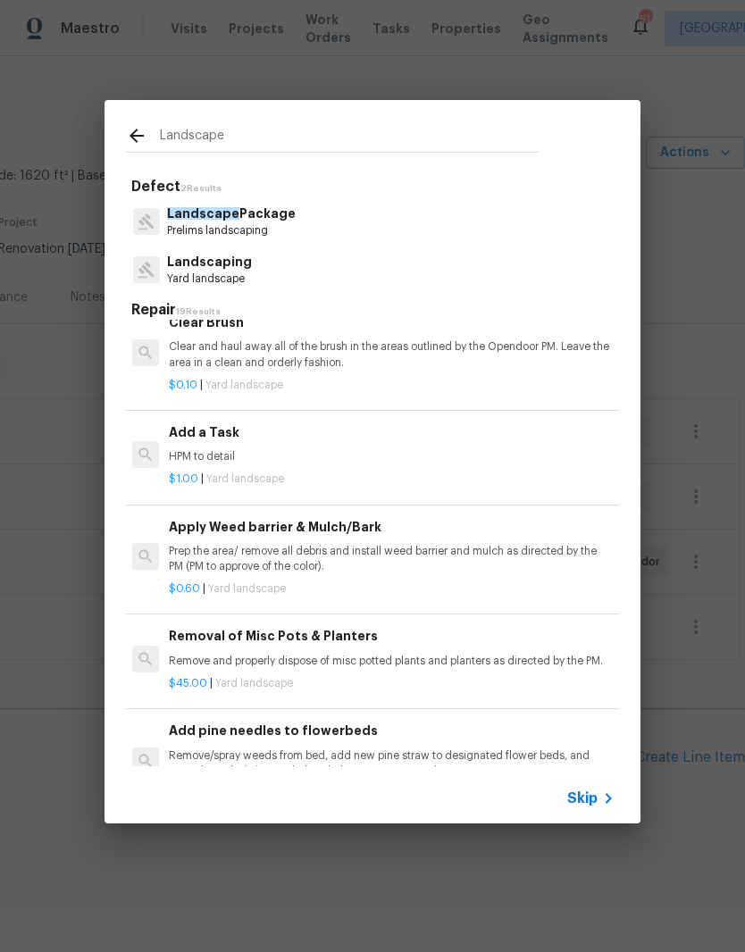
scroll to position [870, 3]
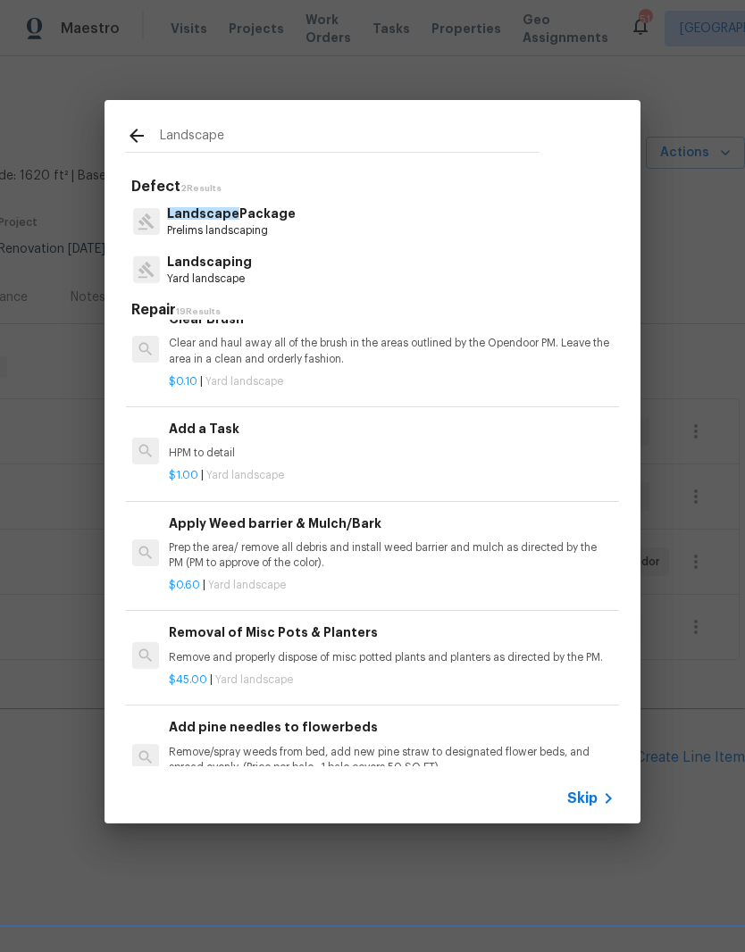
click at [329, 445] on p "HPM to detail" at bounding box center [390, 452] width 443 height 15
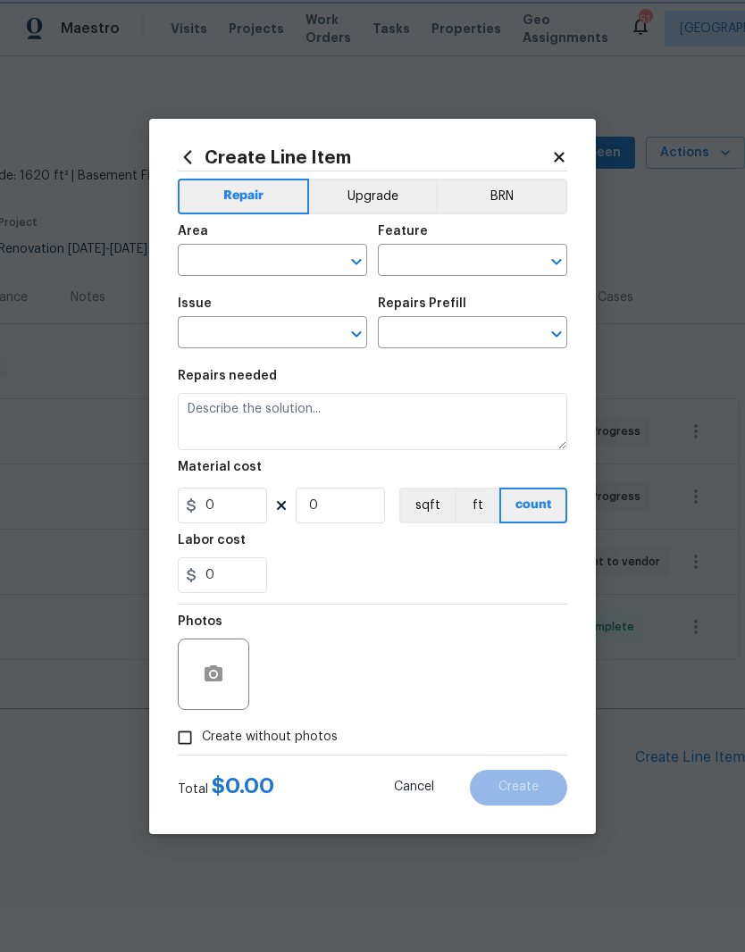
type input "Landscaping"
type input "Add a Task $1.00"
type textarea "HPM to detail"
type input "1"
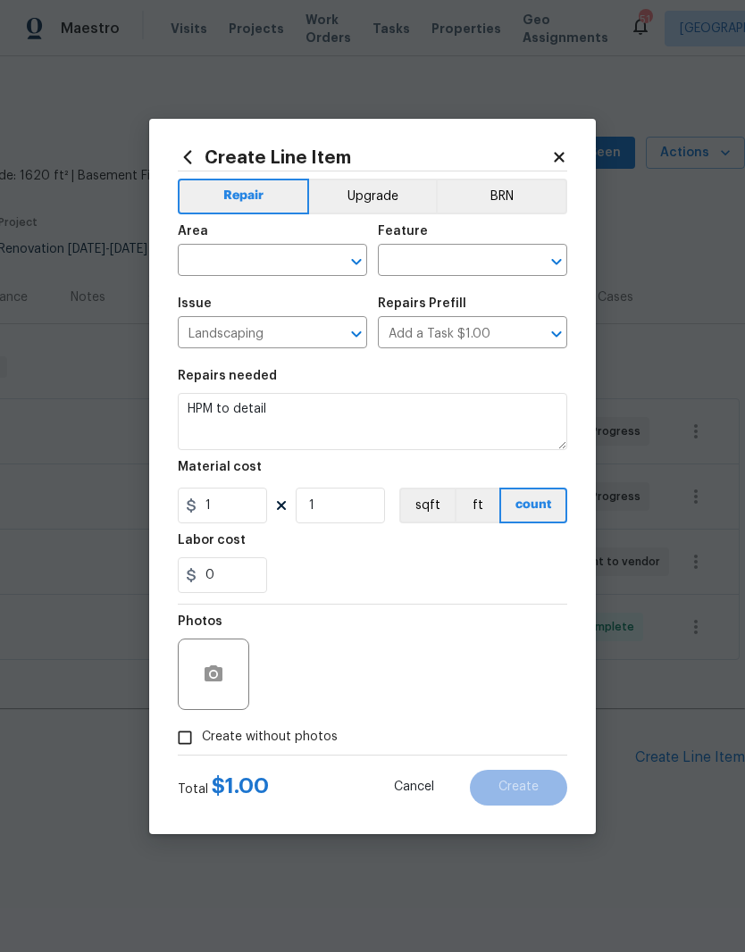
click at [282, 256] on input "text" at bounding box center [247, 262] width 139 height 28
click at [296, 336] on li "Exterior Overall" at bounding box center [272, 330] width 189 height 29
type input "Exterior Overall"
click at [509, 249] on input "text" at bounding box center [447, 262] width 139 height 28
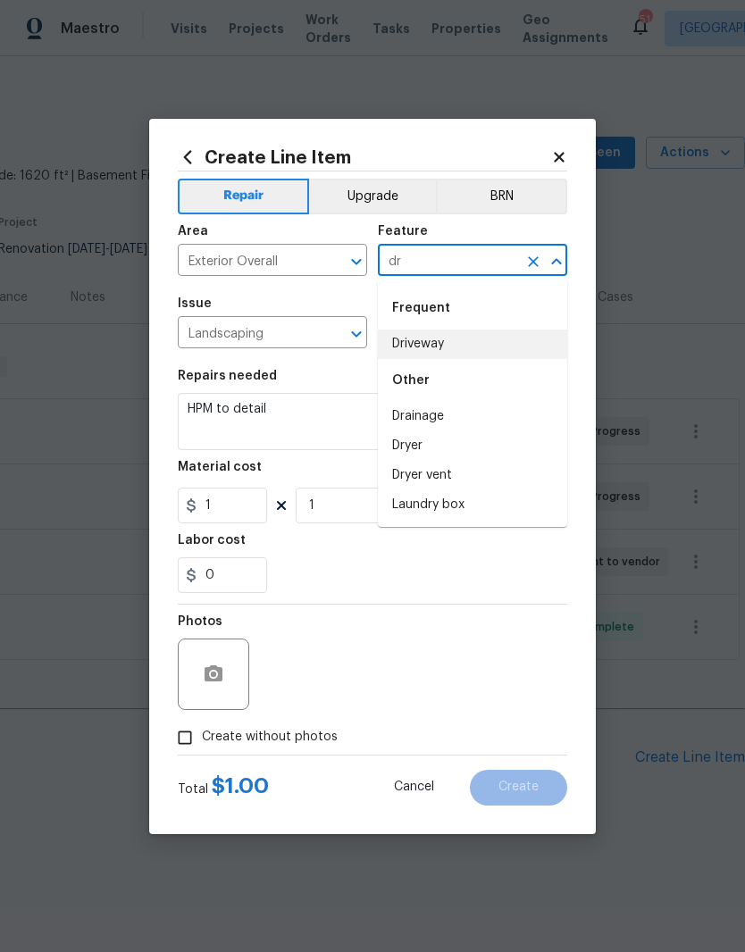
click at [501, 348] on li "Driveway" at bounding box center [472, 343] width 189 height 29
type input "Driveway"
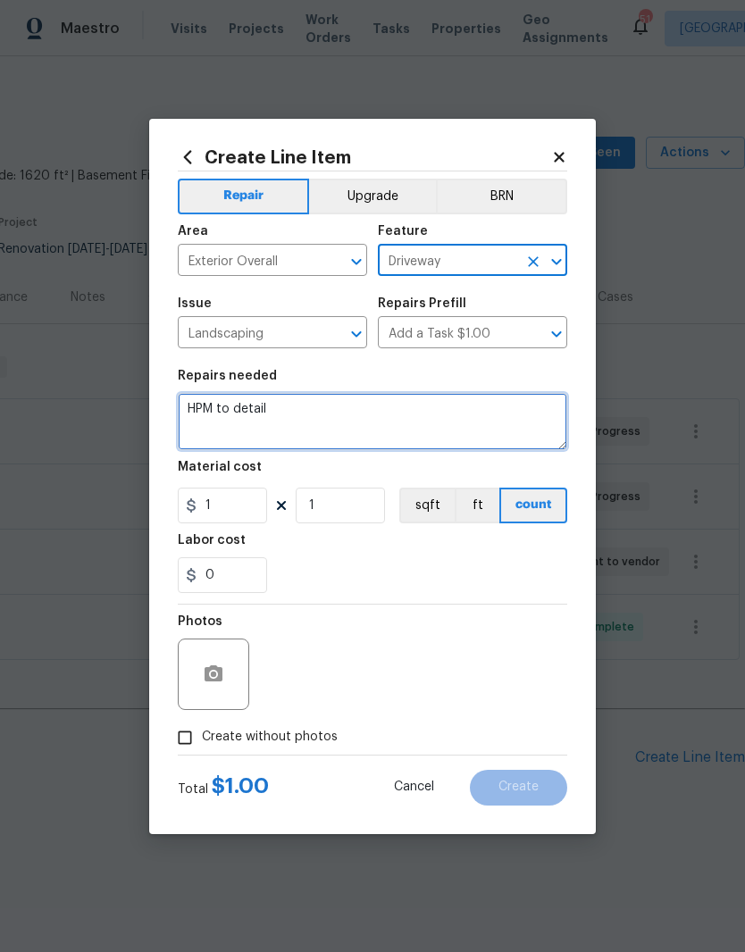
click at [380, 409] on textarea "HPM to detail" at bounding box center [372, 421] width 389 height 57
type textarea "H"
click at [282, 404] on textarea "Grade and level driveway" at bounding box center [372, 421] width 389 height 57
click at [442, 404] on textarea "Grade and level whole driveway" at bounding box center [372, 421] width 389 height 57
click at [416, 410] on textarea "Grade and level whole driveway" at bounding box center [372, 421] width 389 height 57
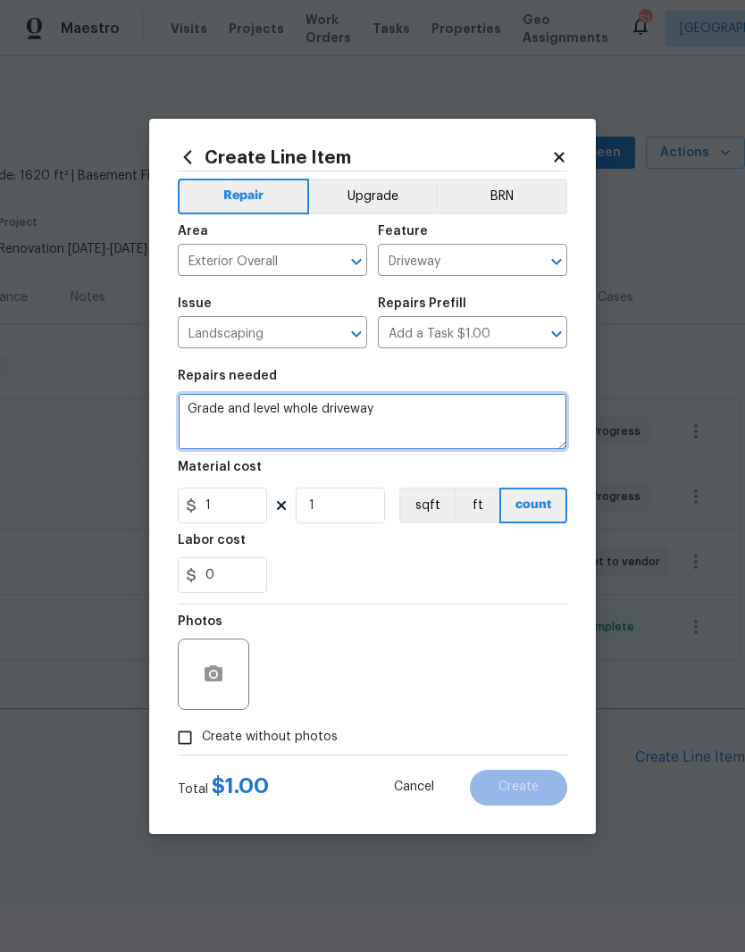
scroll to position [0, 0]
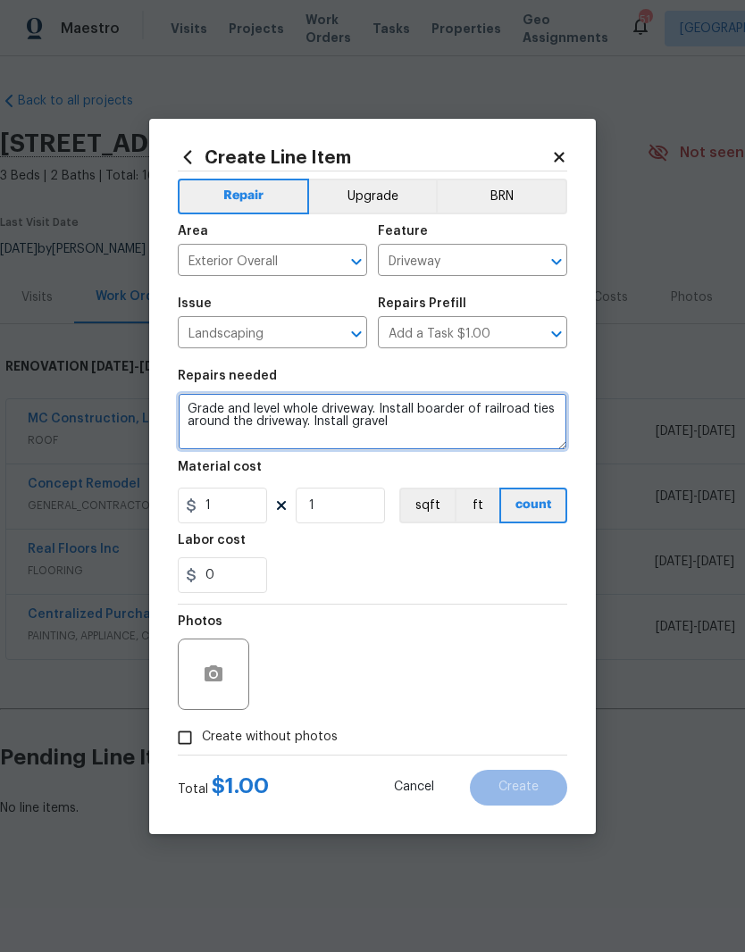
click at [221, 410] on textarea "Grade and level whole driveway. Install boarder of railroad ties around the dri…" at bounding box center [372, 421] width 389 height 57
click at [224, 415] on textarea "Prep,grade, and level whole driveway. Install boarder of railroad ties around t…" at bounding box center [372, 421] width 389 height 57
click at [511, 437] on textarea "Prep, grade, and level whole driveway. Install boarder of railroad ties around …" at bounding box center [372, 421] width 389 height 57
click at [239, 403] on textarea "Prep, grade, and level whole driveway. Install boarder of railroad ties around …" at bounding box center [372, 421] width 389 height 57
click at [251, 411] on textarea "Prep, grade, and level whole driveway. Install boarder of railroad ties around …" at bounding box center [372, 421] width 389 height 57
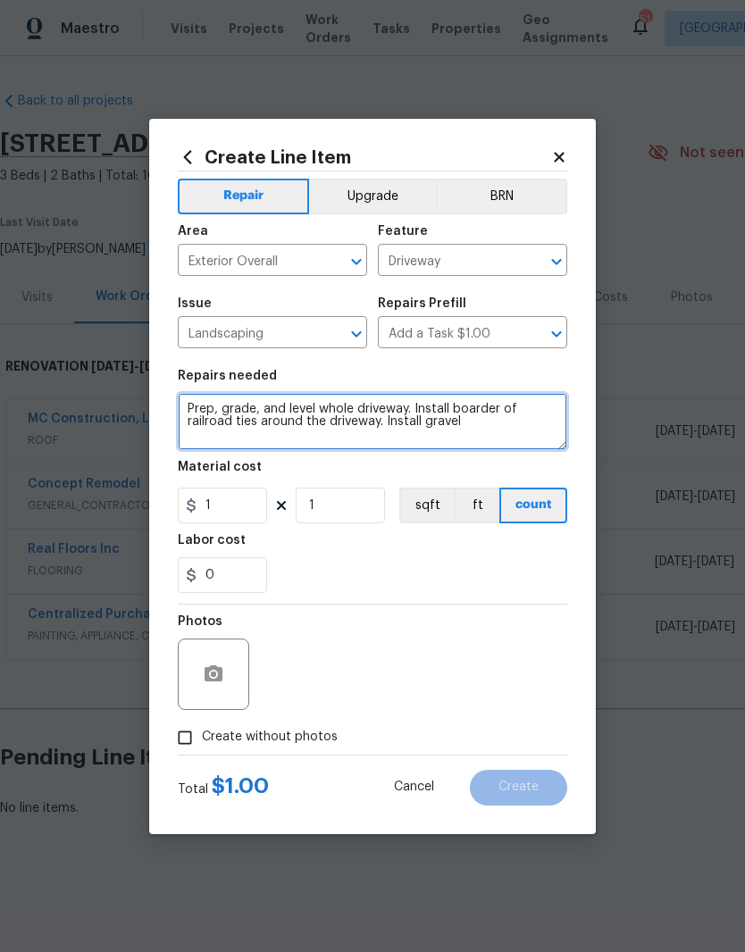
click at [237, 407] on textarea "Prep, grade, and level whole driveway. Install boarder of railroad ties around …" at bounding box center [372, 421] width 389 height 57
click at [225, 405] on textarea "Prep, grade, and level whole driveway. Install boarder of railroad ties around …" at bounding box center [372, 421] width 389 height 57
click at [522, 428] on textarea "Prep, grade, and level whole driveway. Install boarder of railroad ties around …" at bounding box center [372, 421] width 389 height 57
click at [513, 426] on textarea "Prep, grade, and level whole driveway. Install boarder of railroad ties around …" at bounding box center [372, 421] width 389 height 57
click at [418, 430] on textarea "Prep, grade, and level whole driveway. Install boarder of railroad ties around …" at bounding box center [372, 421] width 389 height 57
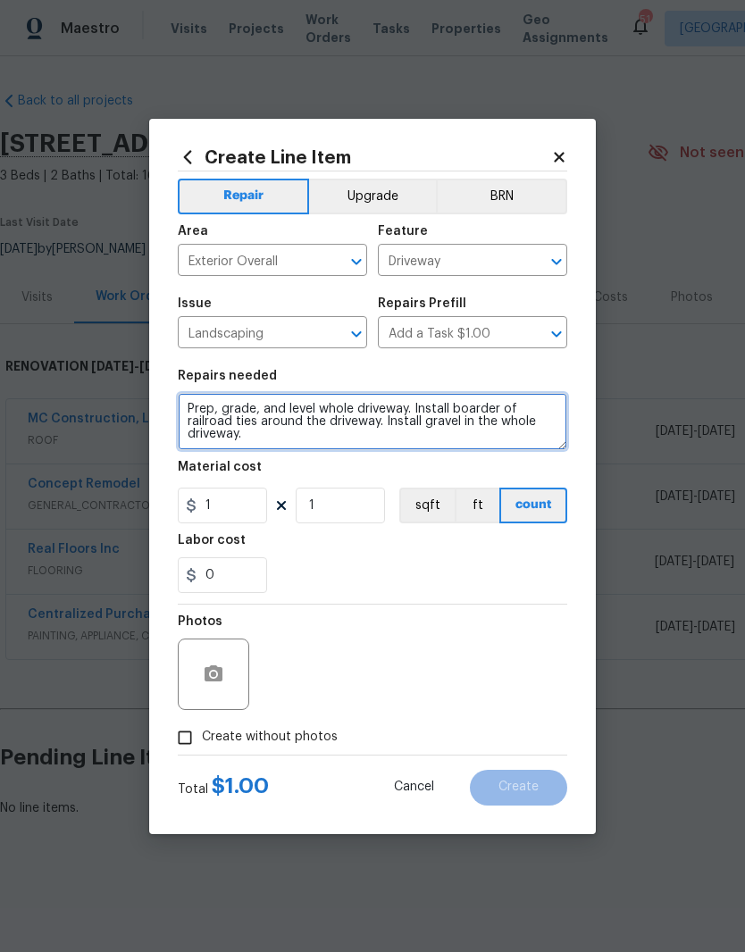
type textarea "Prep, grade, and level whole driveway. Install boarder of railroad ties around …"
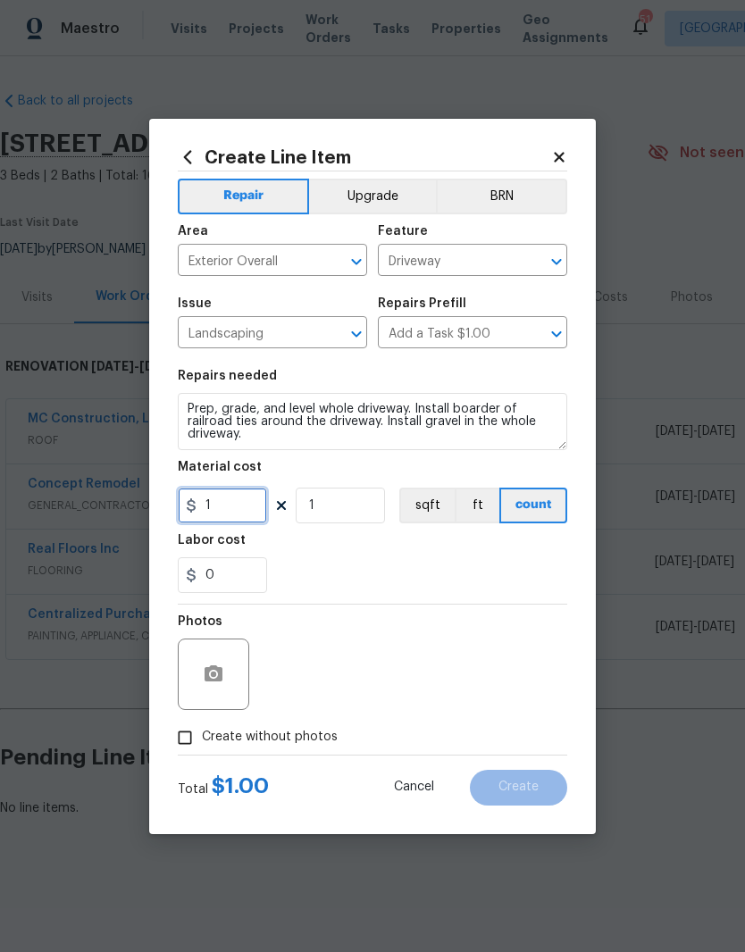
click at [254, 520] on input "1" at bounding box center [222, 505] width 89 height 36
type input "4596"
click at [370, 570] on div "0" at bounding box center [372, 575] width 389 height 36
click at [218, 673] on icon "button" at bounding box center [213, 673] width 18 height 16
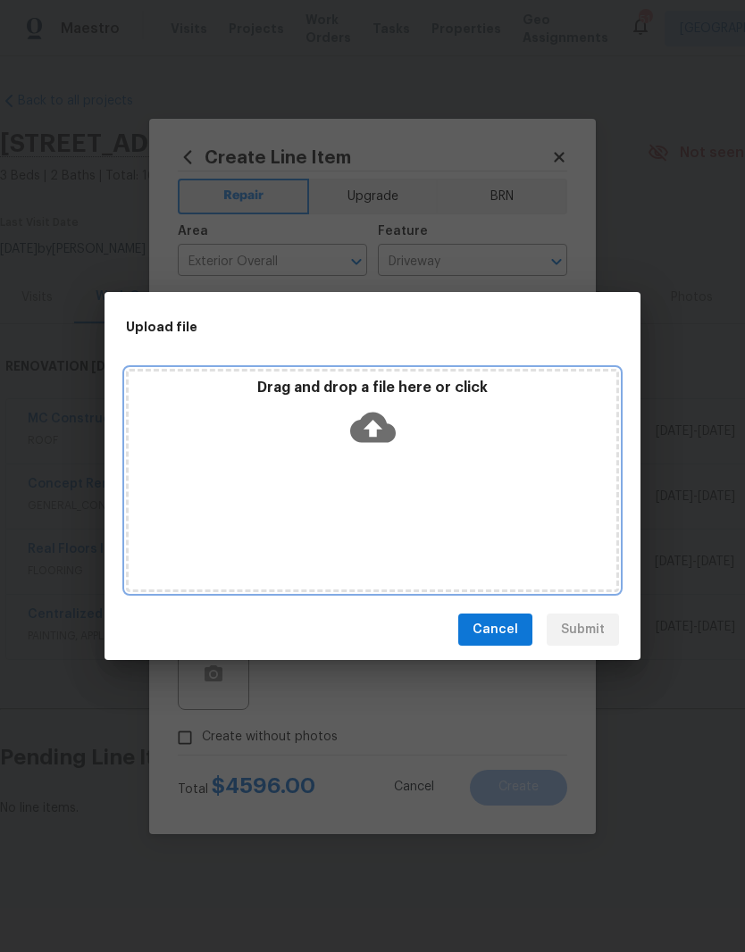
click at [266, 444] on div "Drag and drop a file here or click" at bounding box center [372, 417] width 487 height 77
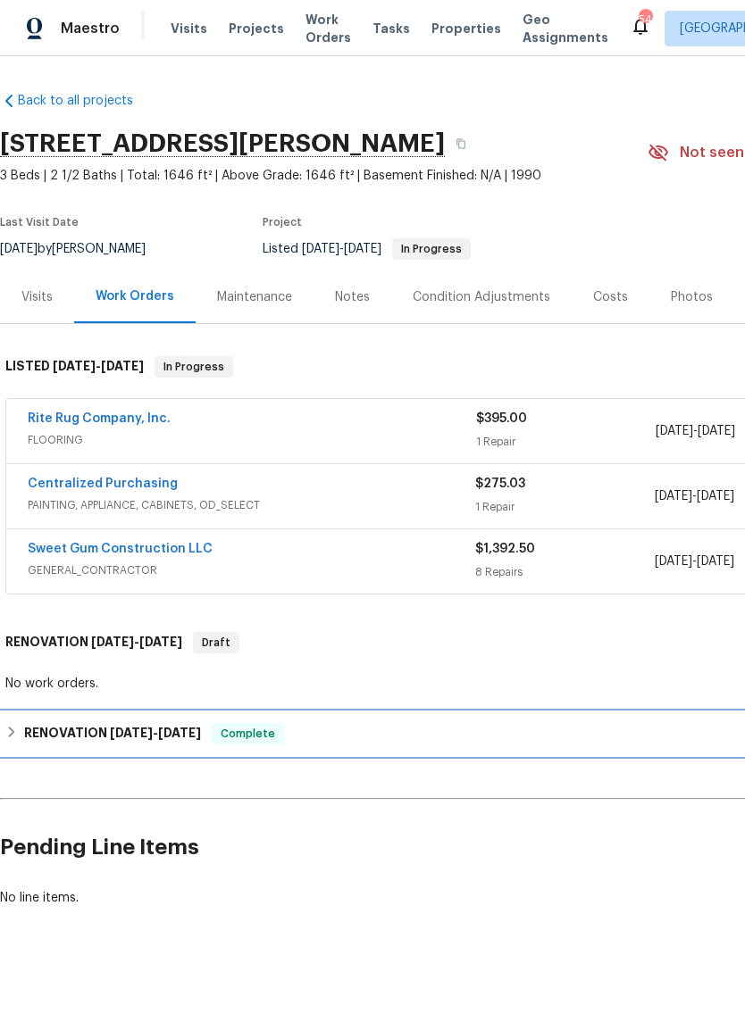
click at [43, 733] on h6 "RENOVATION 6/27/25 - 9/16/25" at bounding box center [112, 733] width 177 height 21
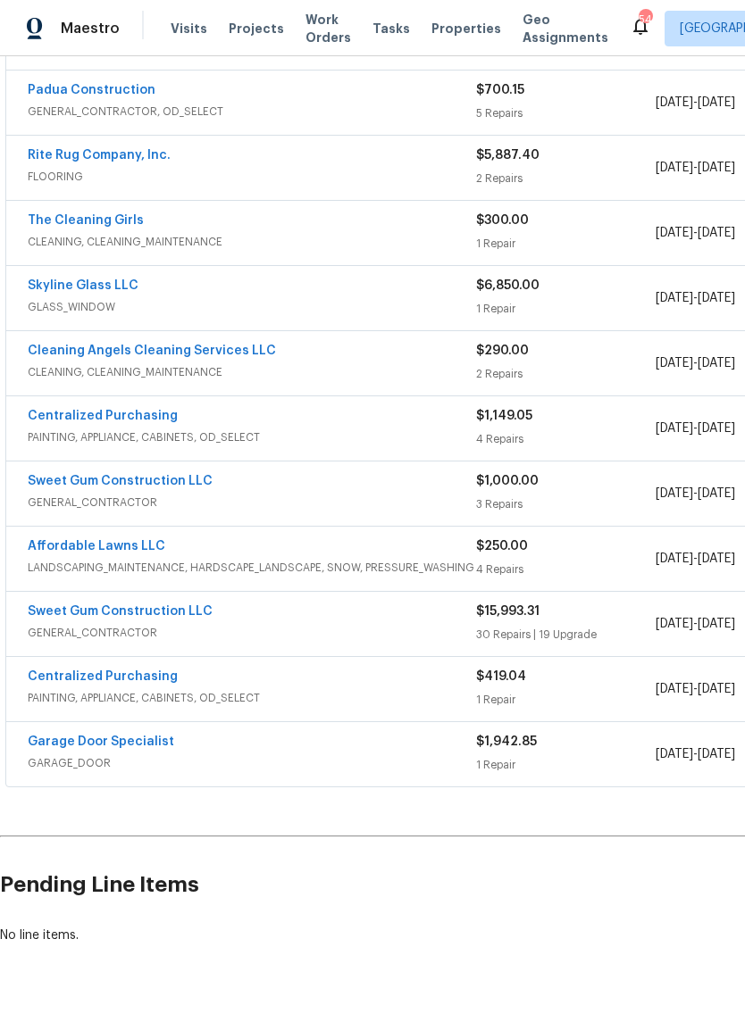
scroll to position [767, 0]
click at [159, 608] on link "Sweet Gum Construction LLC" at bounding box center [120, 612] width 185 height 12
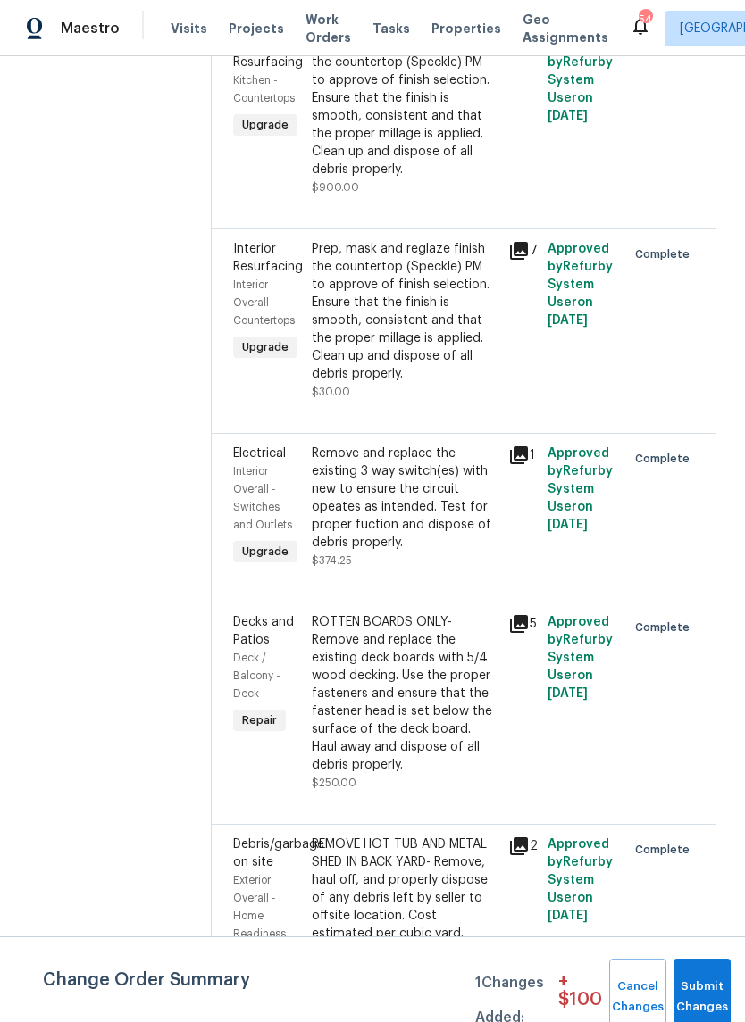
scroll to position [2119, 0]
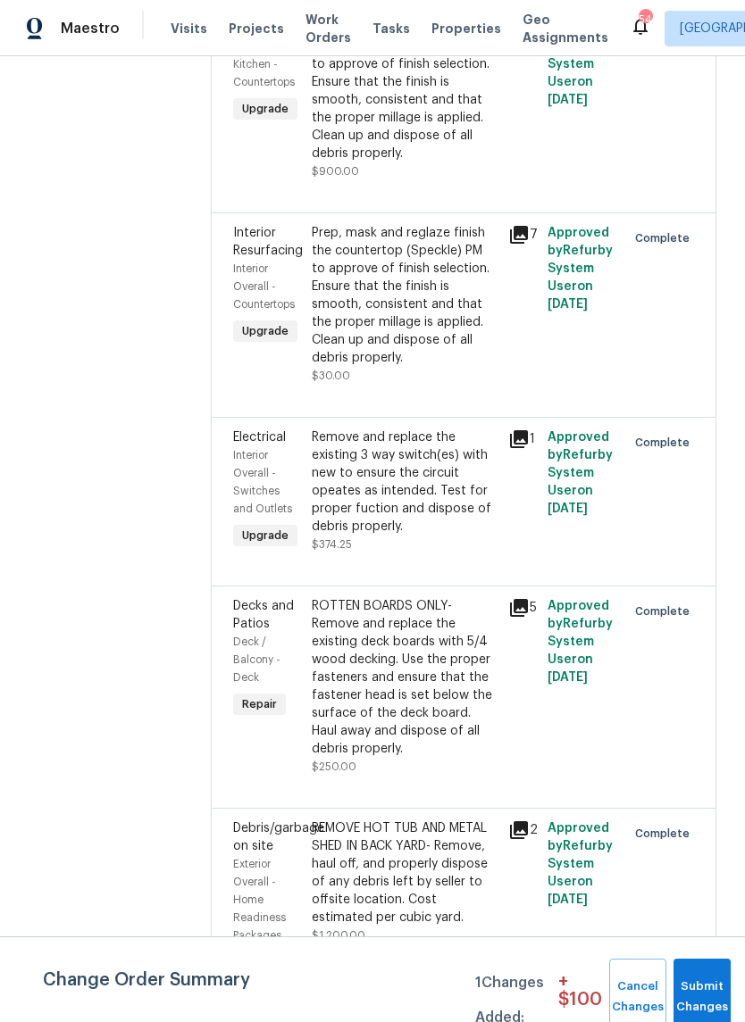
click at [456, 162] on div "Prep, mask and reglaze finish the countertop (Speckle) PM to approve of finish …" at bounding box center [405, 91] width 186 height 143
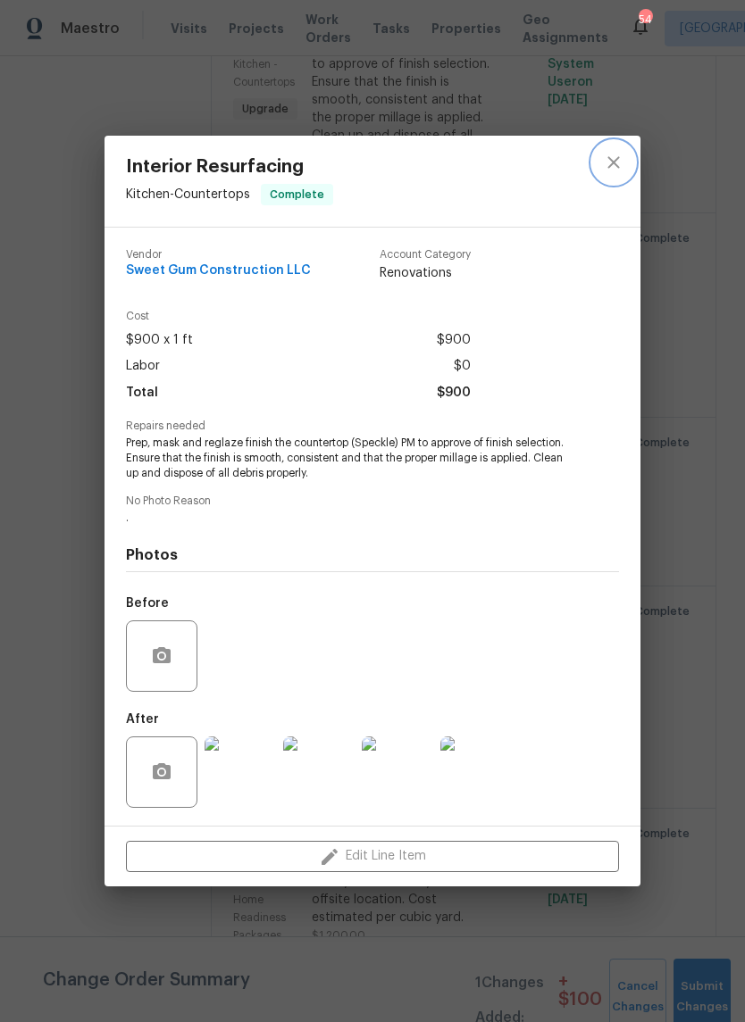
click at [624, 157] on button "close" at bounding box center [613, 162] width 43 height 43
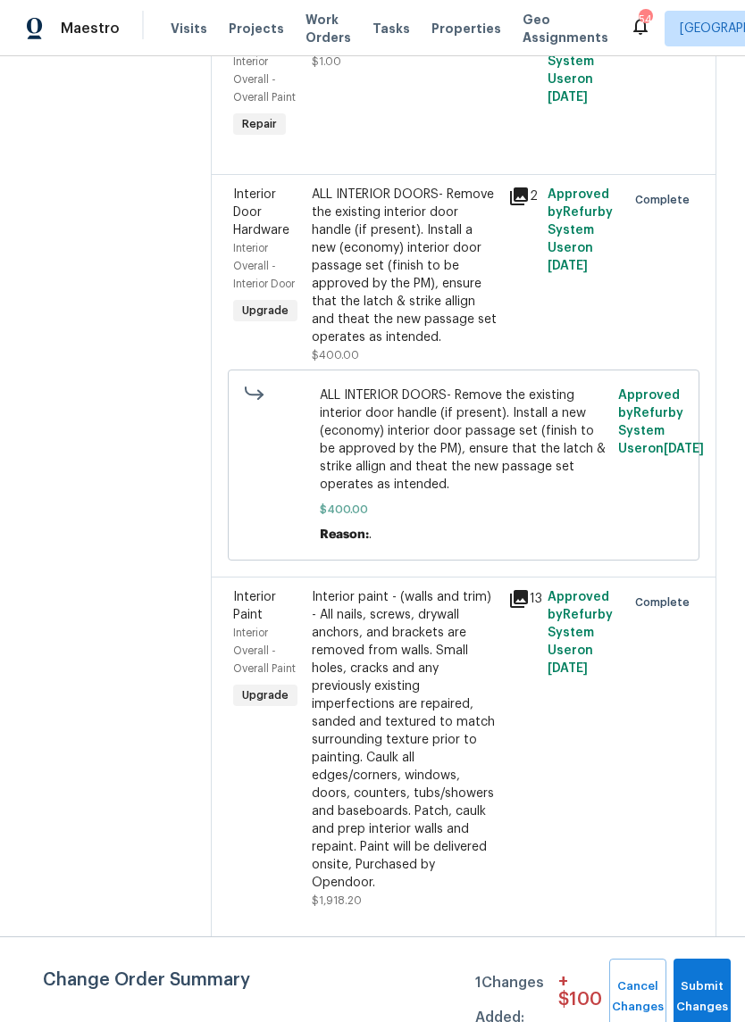
scroll to position [5264, 0]
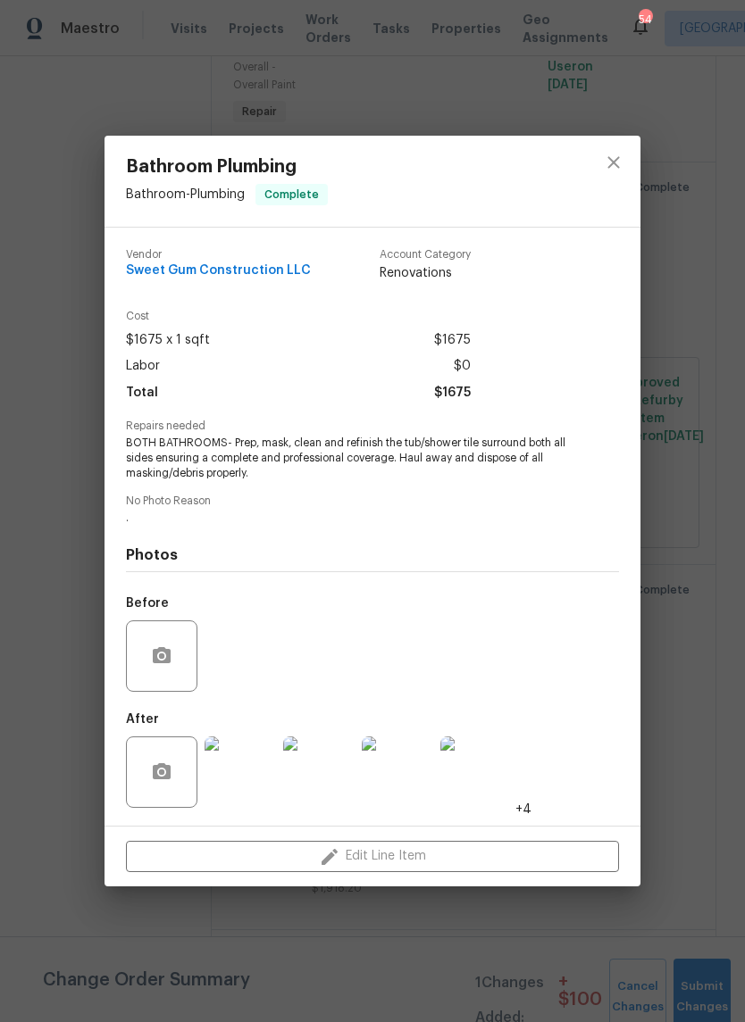
click at [258, 784] on img at bounding box center [239, 772] width 71 height 71
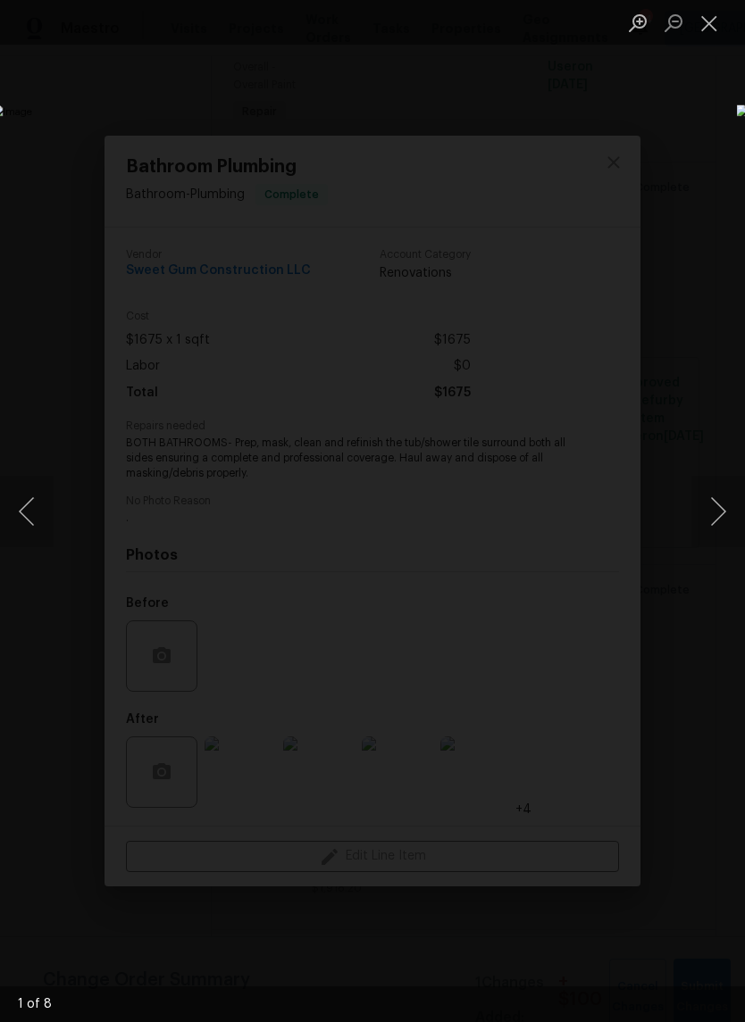
click at [721, 523] on button "Next image" at bounding box center [718, 511] width 54 height 71
click at [714, 522] on button "Next image" at bounding box center [718, 511] width 54 height 71
click at [725, 531] on button "Next image" at bounding box center [718, 511] width 54 height 71
click at [720, 532] on button "Next image" at bounding box center [718, 511] width 54 height 71
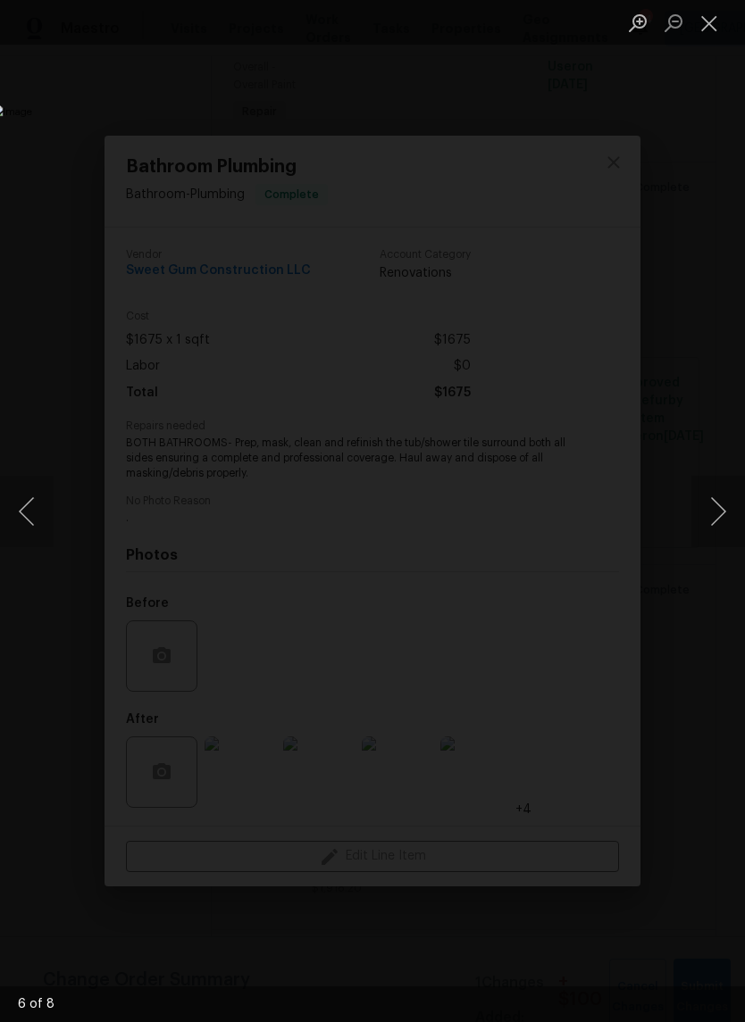
click at [719, 519] on button "Next image" at bounding box center [718, 511] width 54 height 71
click at [723, 533] on button "Next image" at bounding box center [718, 511] width 54 height 71
click at [723, 530] on button "Next image" at bounding box center [718, 511] width 54 height 71
click at [712, 530] on button "Next image" at bounding box center [718, 511] width 54 height 71
click at [720, 528] on button "Next image" at bounding box center [718, 511] width 54 height 71
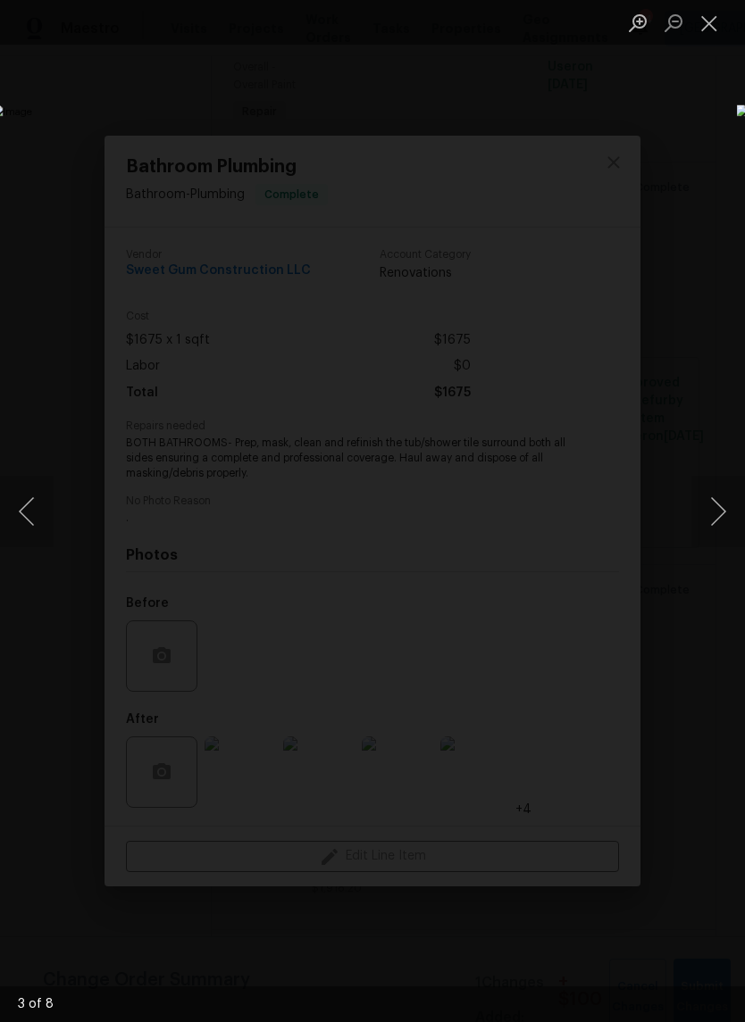
click at [724, 523] on button "Next image" at bounding box center [718, 511] width 54 height 71
click at [726, 518] on button "Next image" at bounding box center [718, 511] width 54 height 71
click at [712, 28] on button "Close lightbox" at bounding box center [709, 22] width 36 height 31
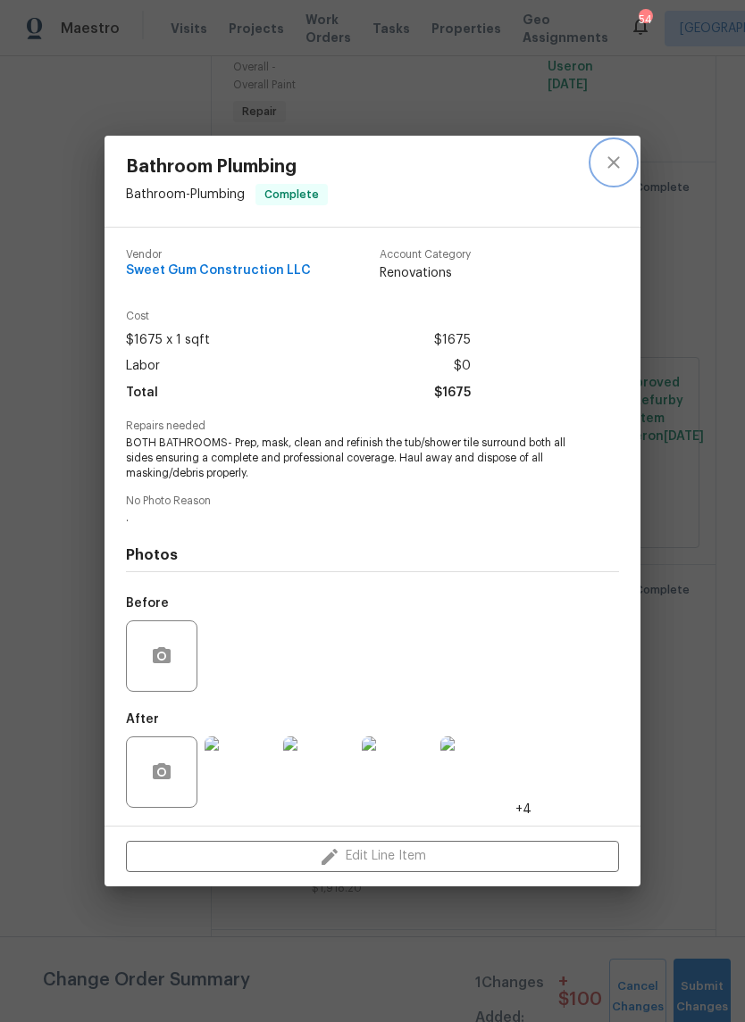
click at [625, 158] on button "close" at bounding box center [613, 162] width 43 height 43
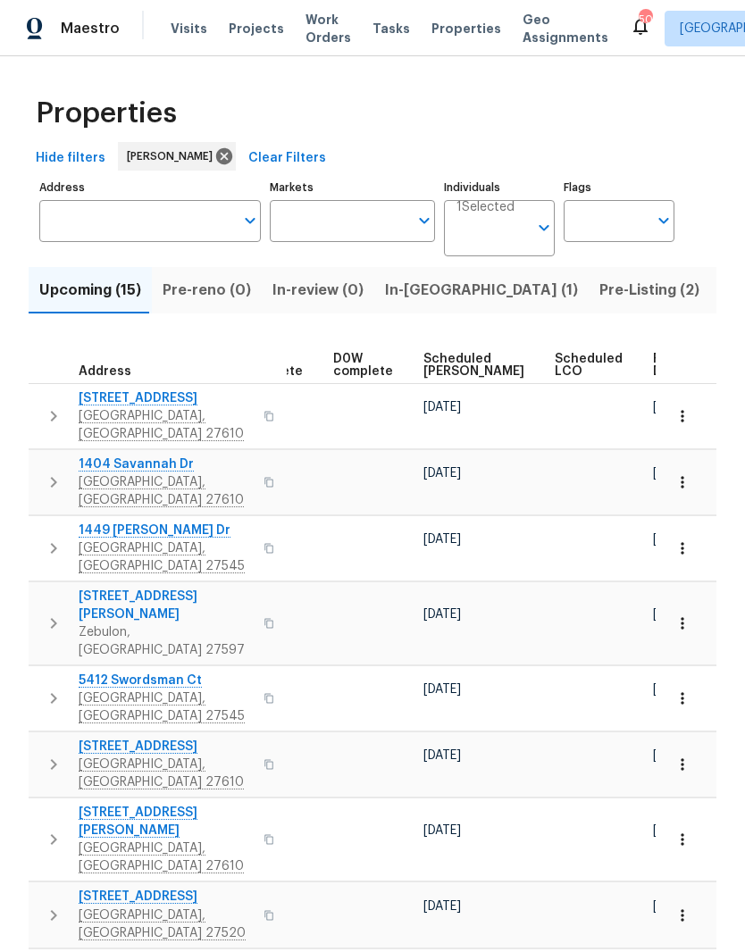
click at [653, 353] on span "Ready Date" at bounding box center [672, 365] width 39 height 25
